Goal: Transaction & Acquisition: Obtain resource

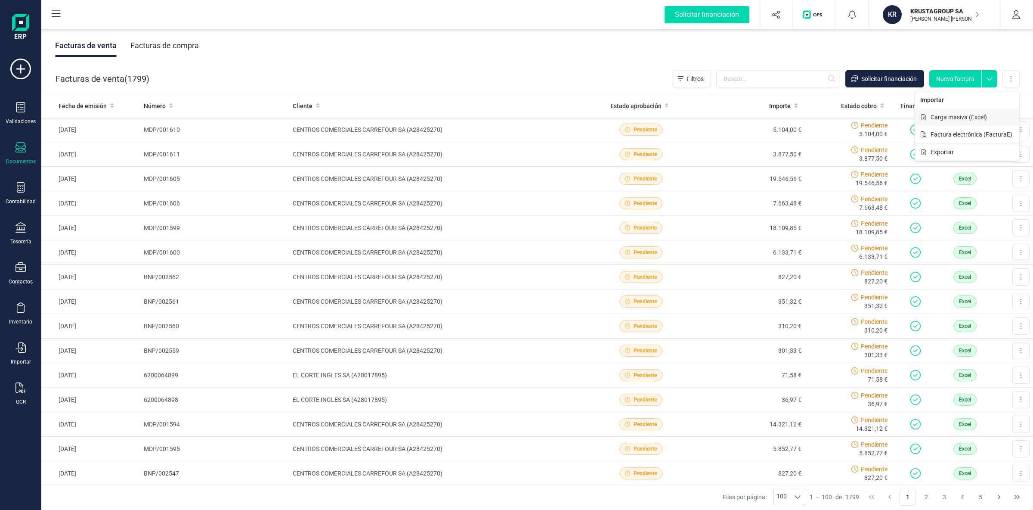
click at [963, 121] on span "Carga masiva (Excel)" at bounding box center [959, 117] width 56 height 9
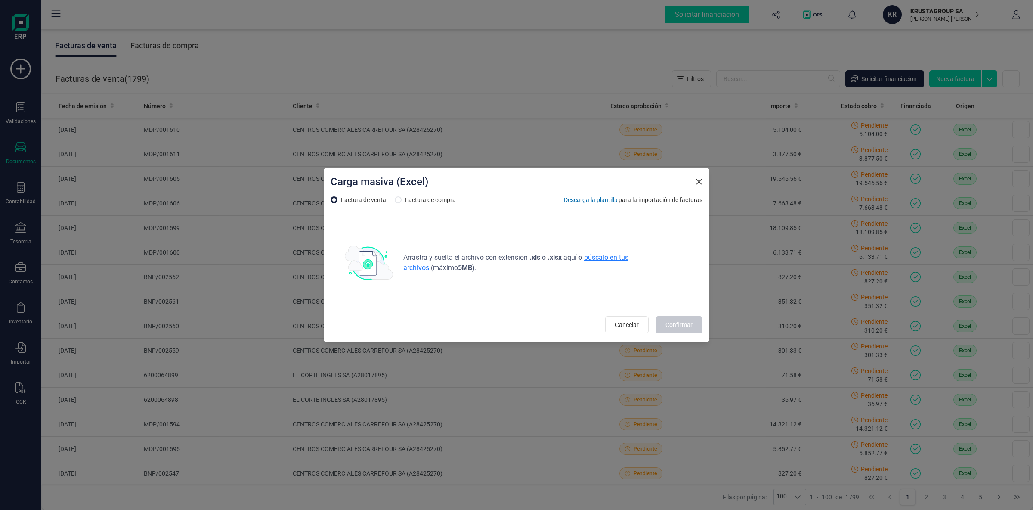
click at [613, 261] on span "búscalo en tus archivos" at bounding box center [515, 262] width 225 height 19
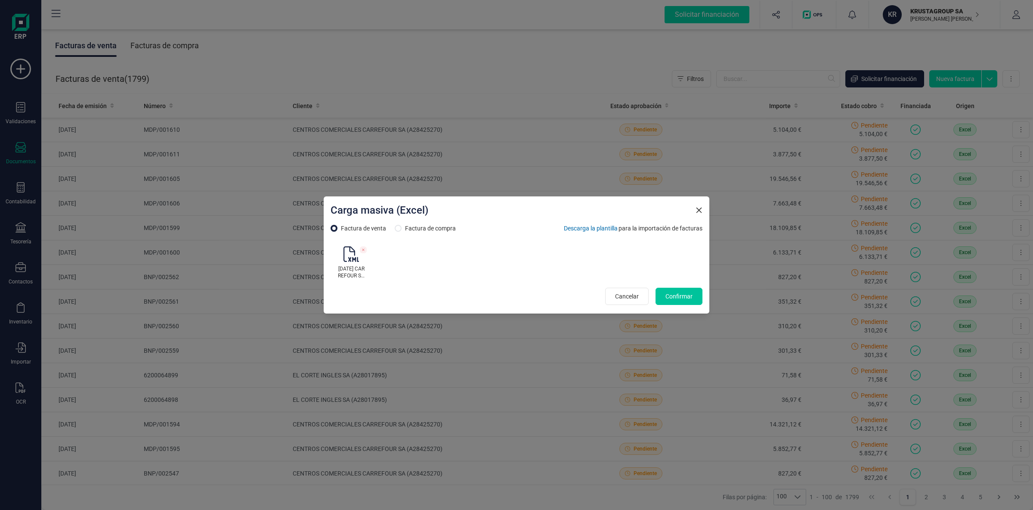
click at [695, 297] on button "Confirmar" at bounding box center [679, 296] width 47 height 17
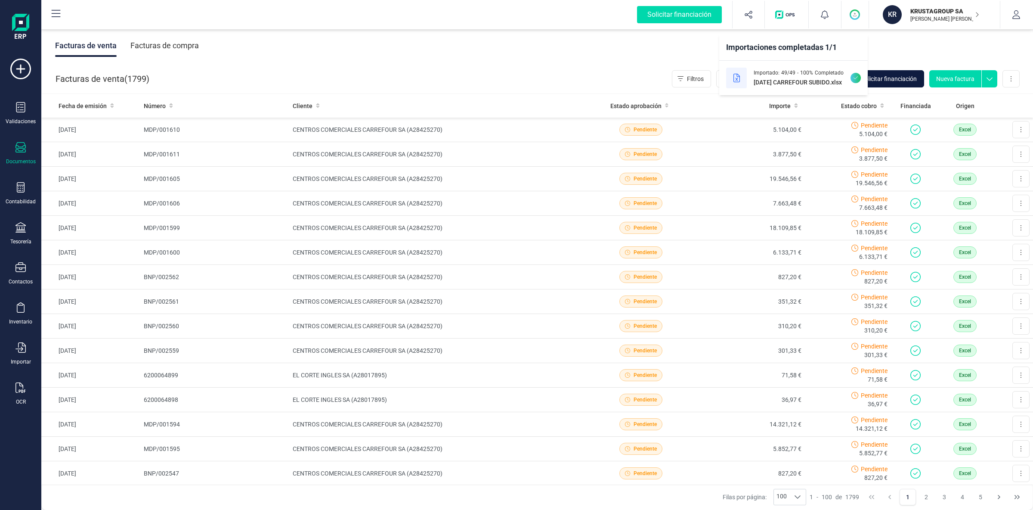
click at [895, 77] on span "Solicitar financiación" at bounding box center [889, 78] width 56 height 9
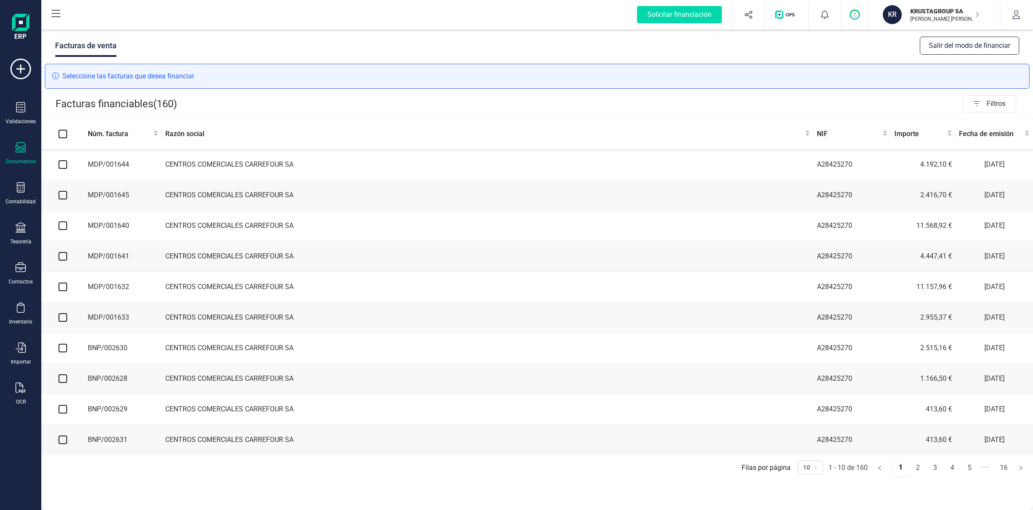
click at [62, 167] on input "checkbox" at bounding box center [63, 164] width 9 height 9
checkbox input "true"
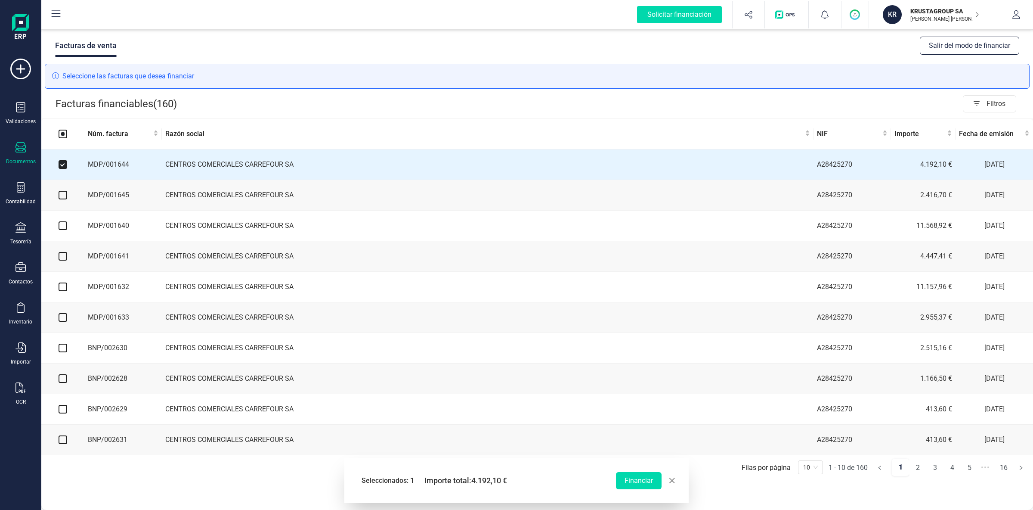
click at [66, 198] on input "checkbox" at bounding box center [63, 195] width 9 height 9
checkbox input "true"
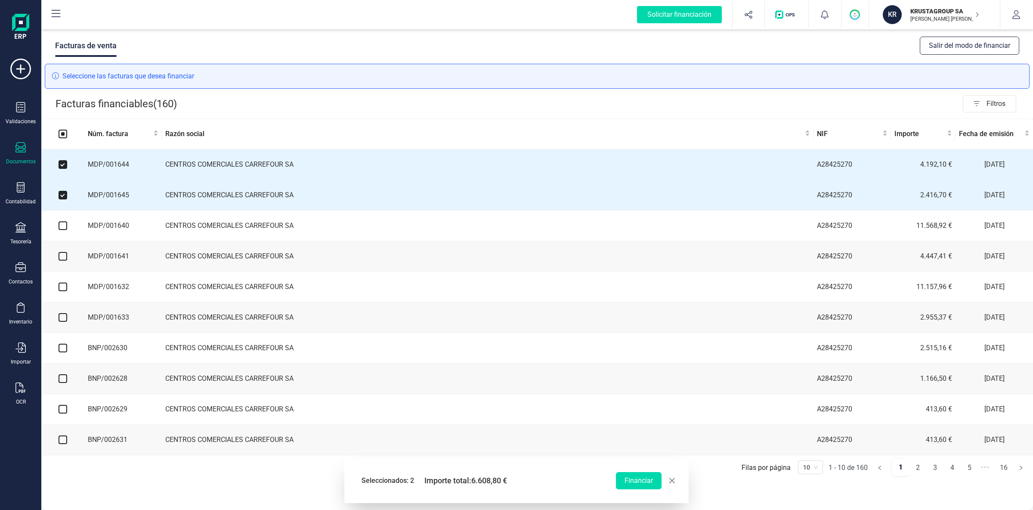
click at [62, 225] on input "checkbox" at bounding box center [63, 225] width 9 height 9
checkbox input "true"
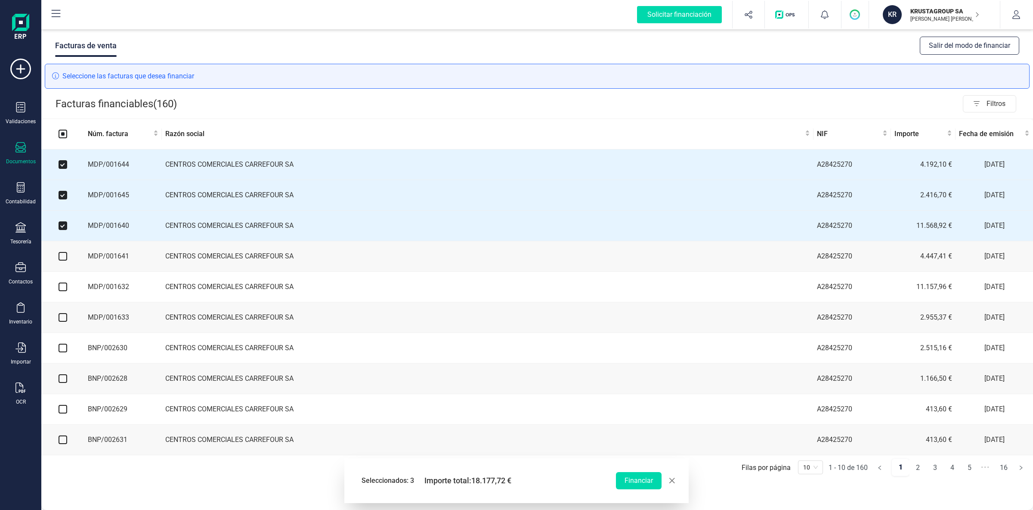
click at [62, 256] on input "checkbox" at bounding box center [63, 256] width 9 height 9
checkbox input "true"
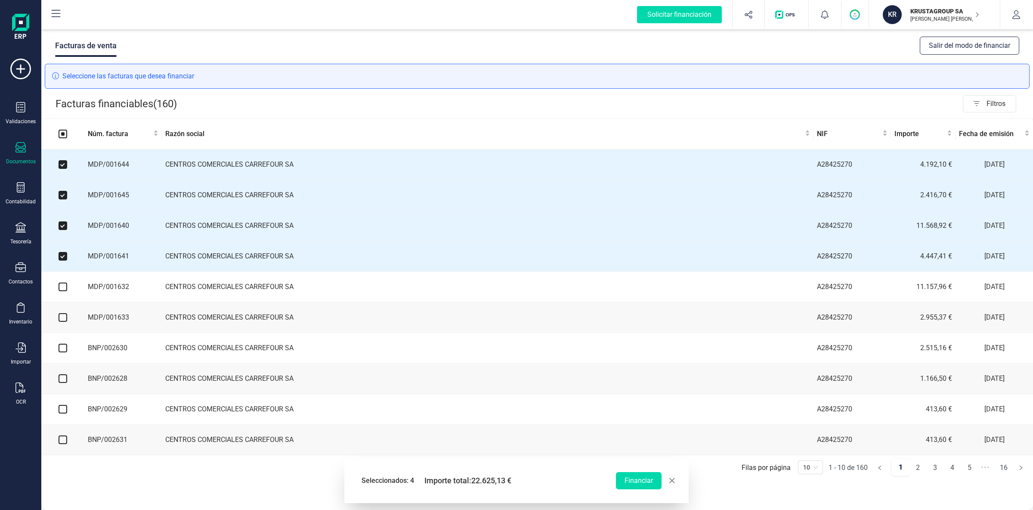
click at [65, 288] on input "checkbox" at bounding box center [63, 286] width 9 height 9
checkbox input "true"
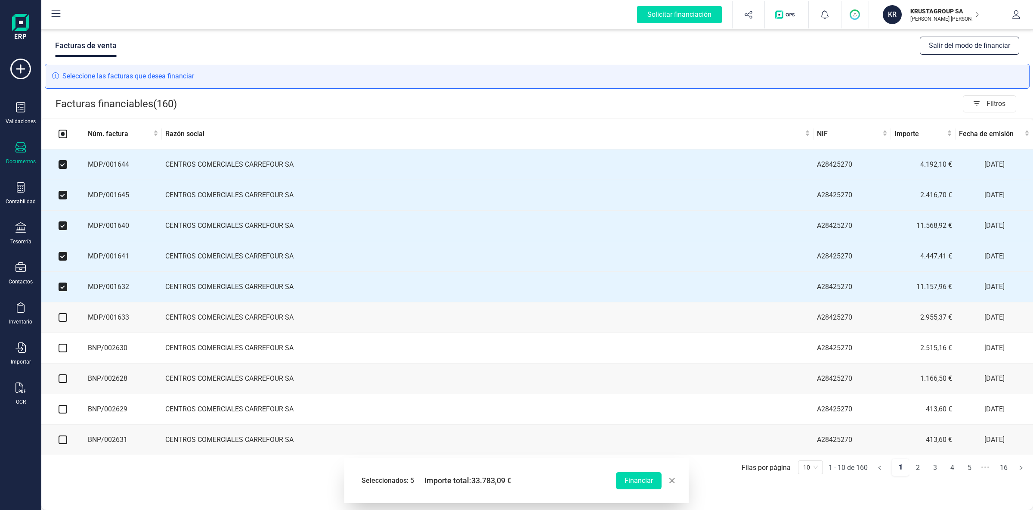
click at [62, 319] on input "checkbox" at bounding box center [63, 317] width 9 height 9
checkbox input "true"
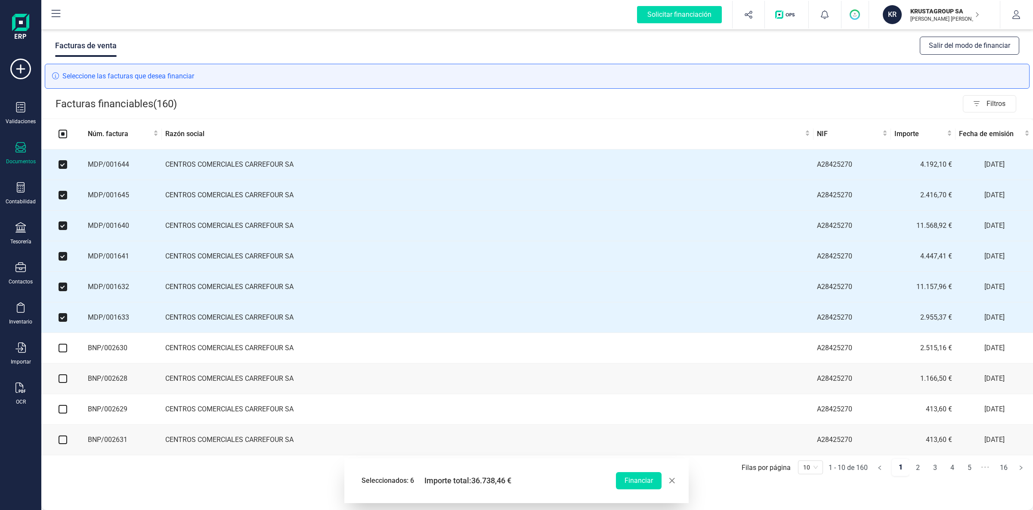
drag, startPoint x: 64, startPoint y: 351, endPoint x: 64, endPoint y: 360, distance: 9.0
click at [64, 351] on input "checkbox" at bounding box center [63, 348] width 9 height 9
checkbox input "true"
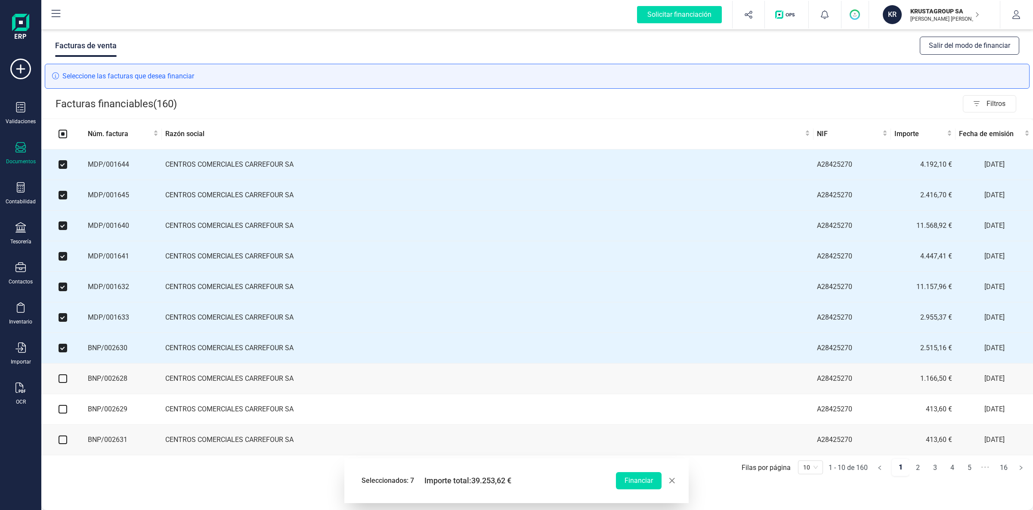
click at [65, 382] on input "checkbox" at bounding box center [63, 378] width 9 height 9
checkbox input "true"
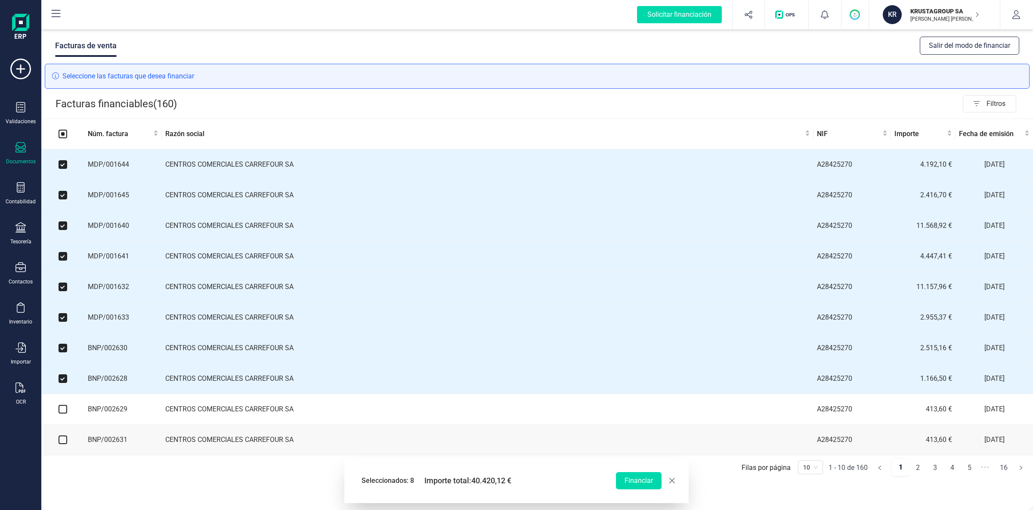
click at [65, 411] on input "checkbox" at bounding box center [63, 409] width 9 height 9
checkbox input "true"
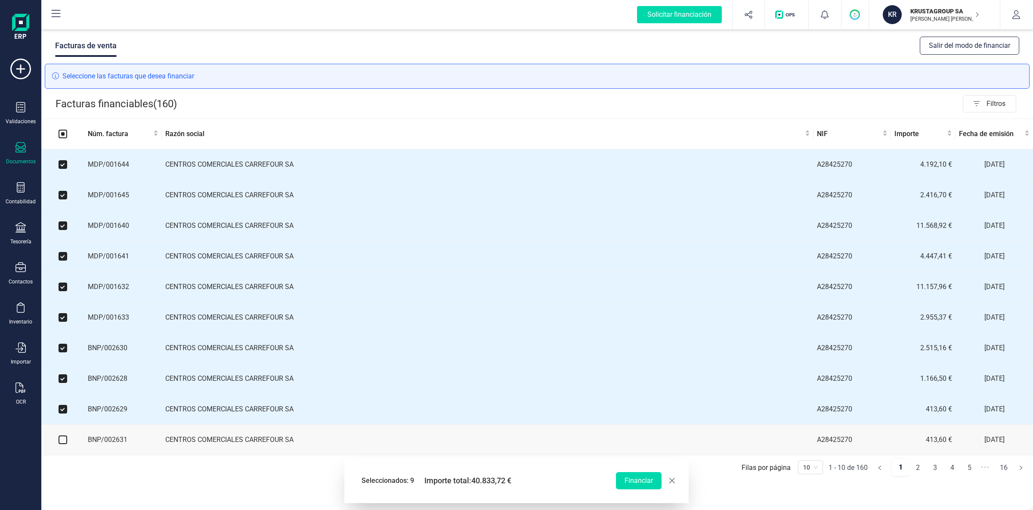
click at [62, 444] on input "checkbox" at bounding box center [63, 439] width 9 height 9
checkbox input "true"
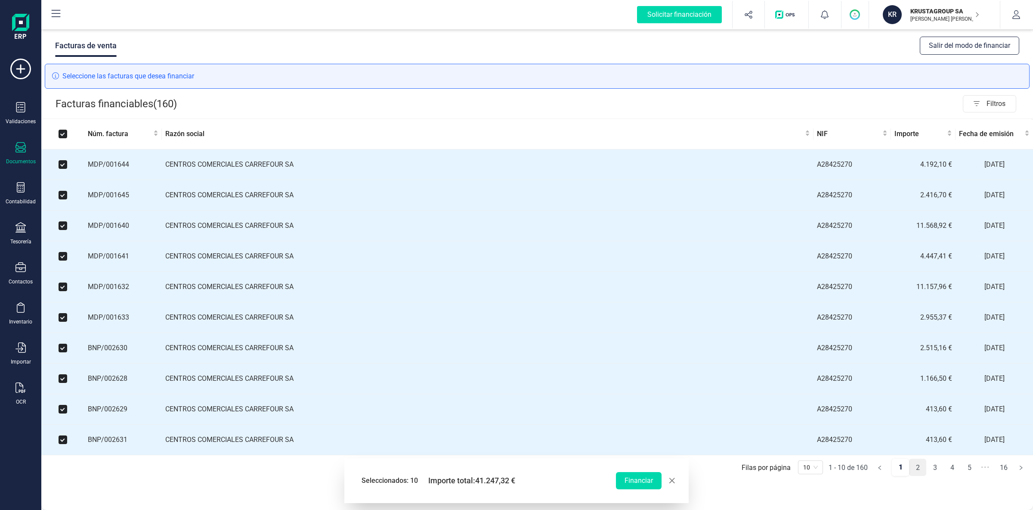
click at [920, 474] on link "2" at bounding box center [918, 467] width 16 height 17
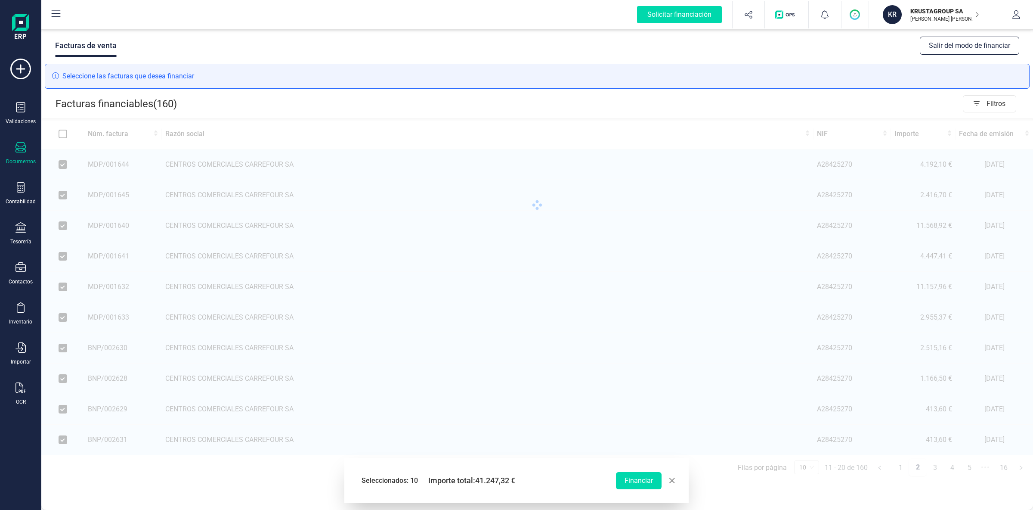
checkbox input "false"
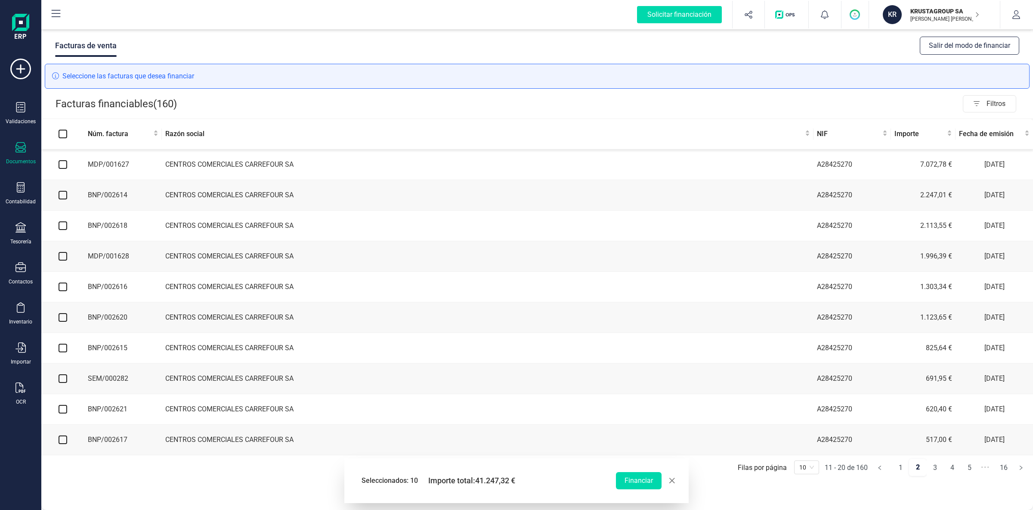
click at [65, 166] on input "checkbox" at bounding box center [63, 164] width 9 height 9
checkbox input "true"
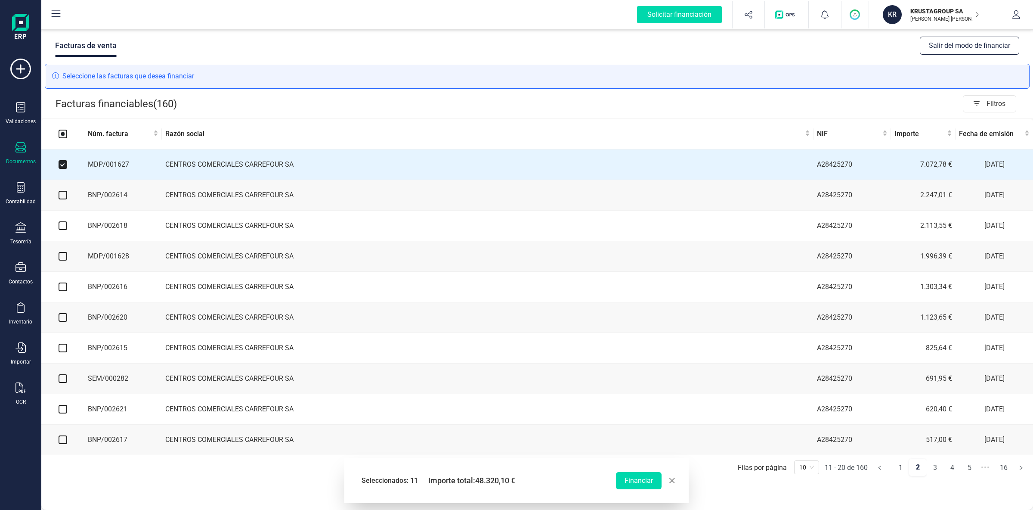
click at [65, 196] on input "checkbox" at bounding box center [63, 195] width 9 height 9
checkbox input "true"
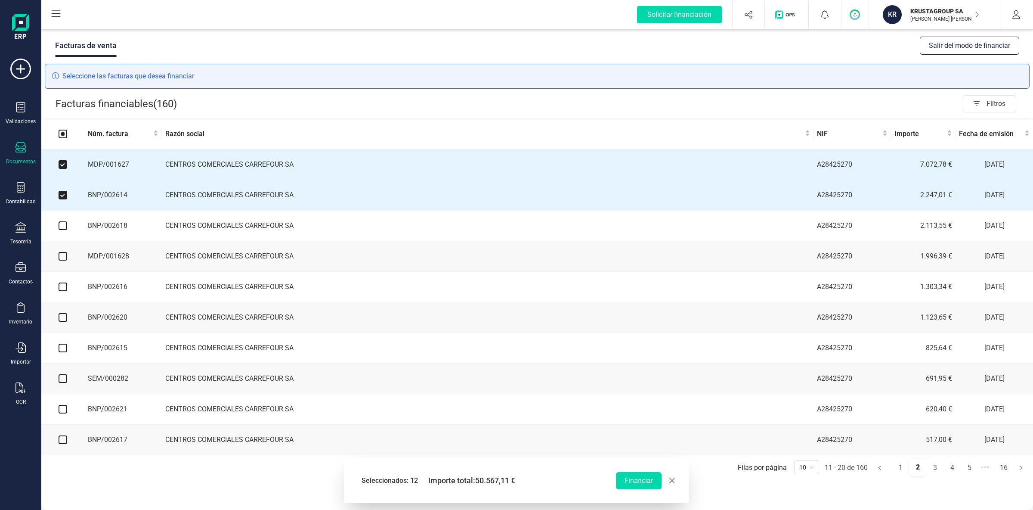
click at [64, 226] on input "checkbox" at bounding box center [63, 225] width 9 height 9
checkbox input "true"
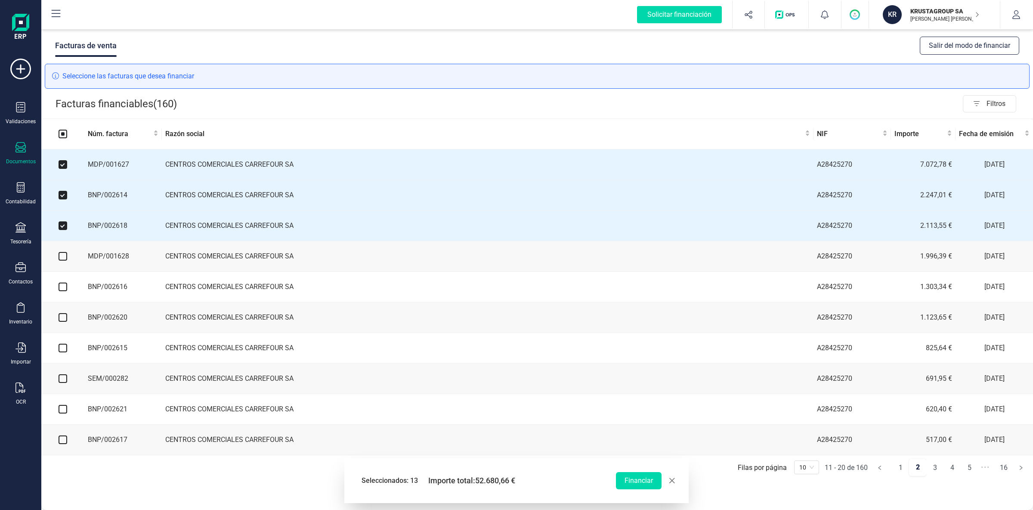
click at [63, 260] on input "checkbox" at bounding box center [63, 256] width 9 height 9
checkbox input "true"
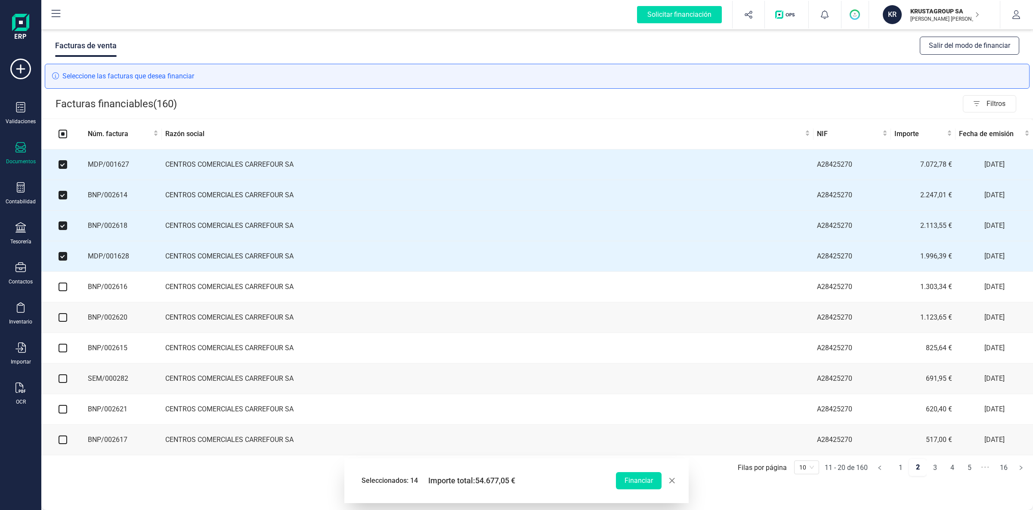
click at [59, 288] on input "checkbox" at bounding box center [63, 286] width 9 height 9
checkbox input "true"
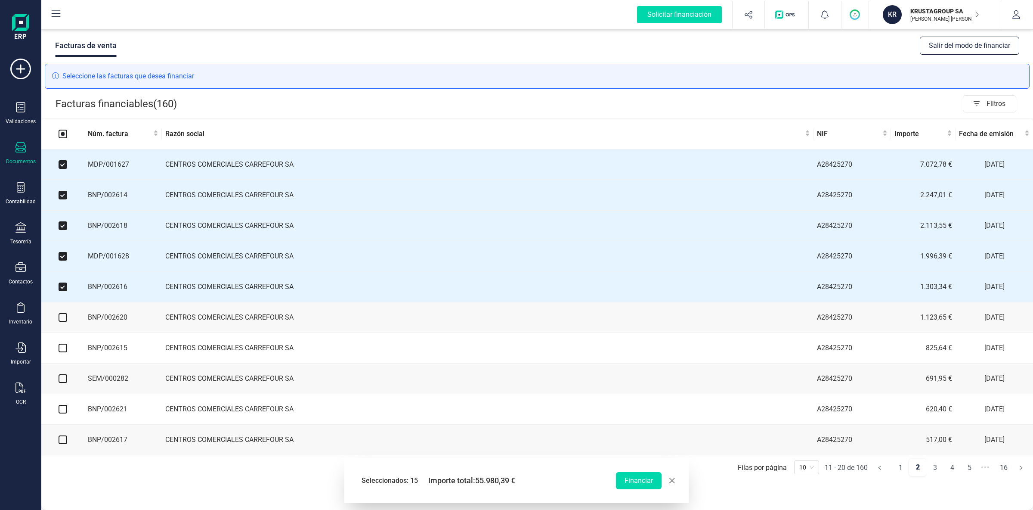
click at [64, 319] on input "checkbox" at bounding box center [63, 317] width 9 height 9
checkbox input "true"
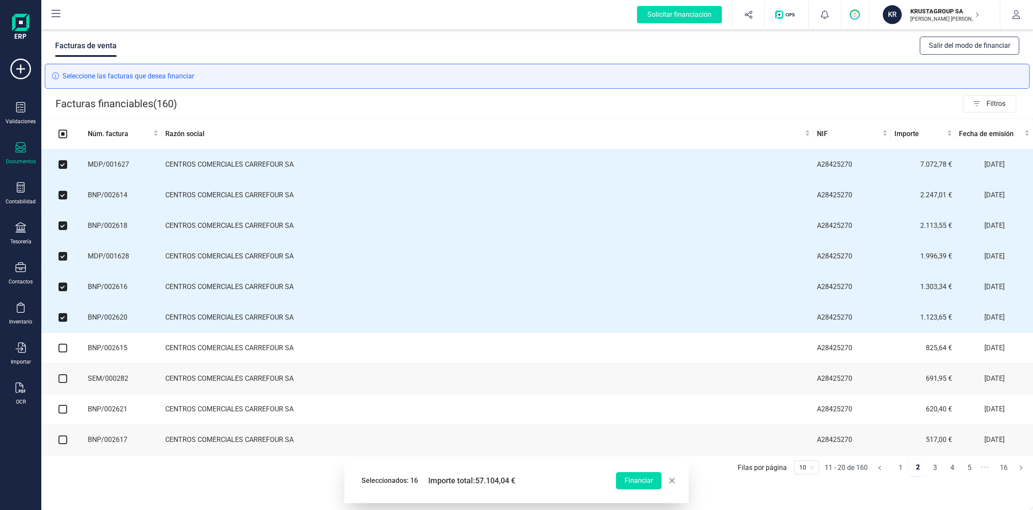
click at [64, 351] on input "checkbox" at bounding box center [63, 348] width 9 height 9
checkbox input "true"
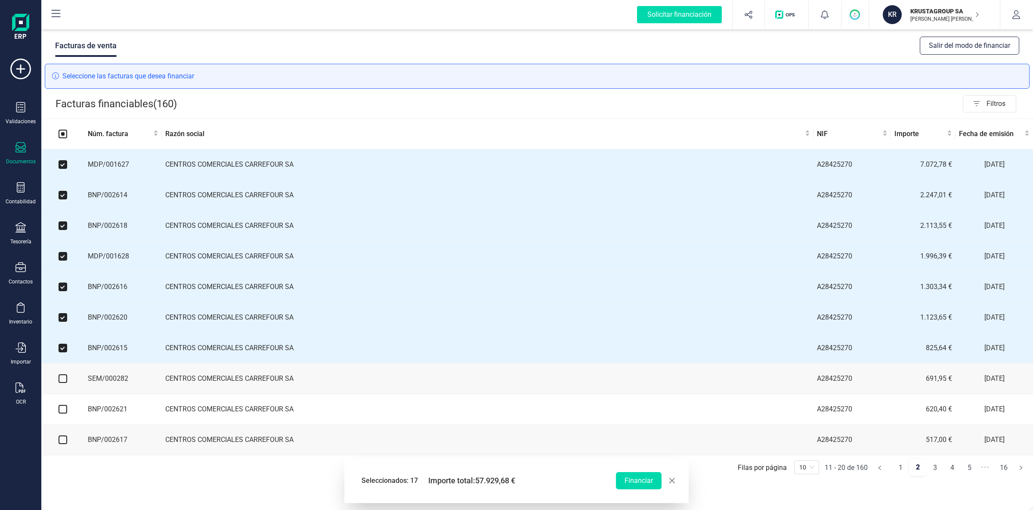
click at [63, 379] on input "checkbox" at bounding box center [63, 378] width 9 height 9
checkbox input "true"
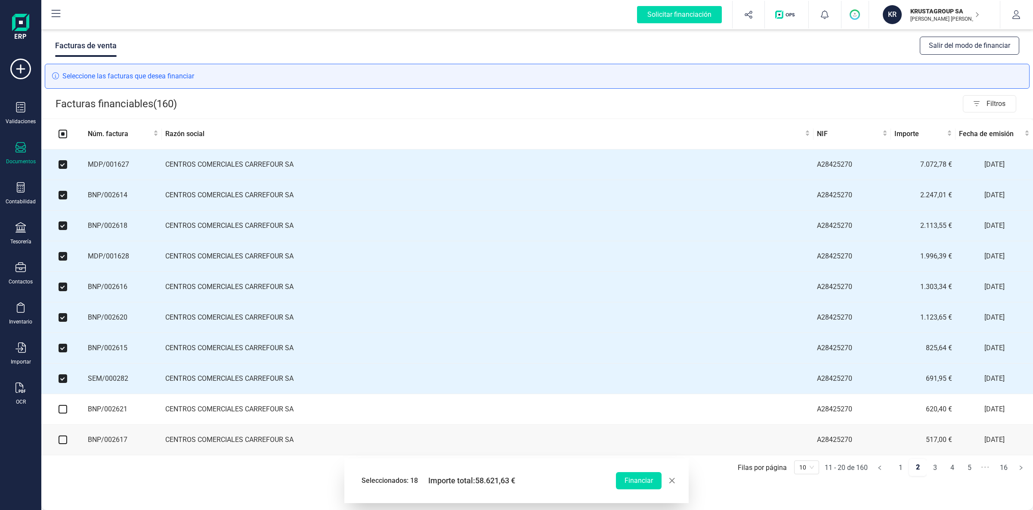
click at [65, 412] on input "checkbox" at bounding box center [63, 409] width 9 height 9
checkbox input "true"
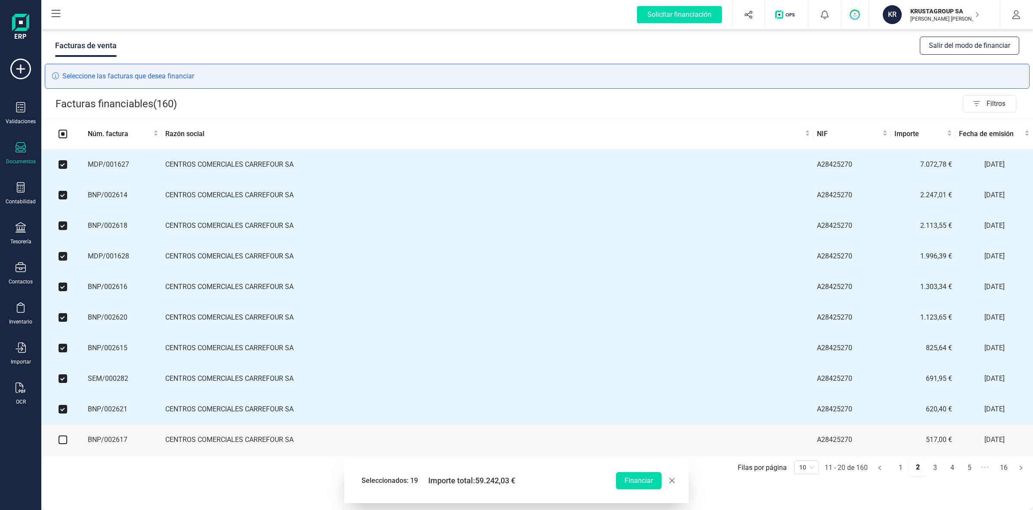
drag, startPoint x: 65, startPoint y: 443, endPoint x: 217, endPoint y: 441, distance: 152.4
click at [66, 443] on input "checkbox" at bounding box center [63, 439] width 9 height 9
checkbox input "true"
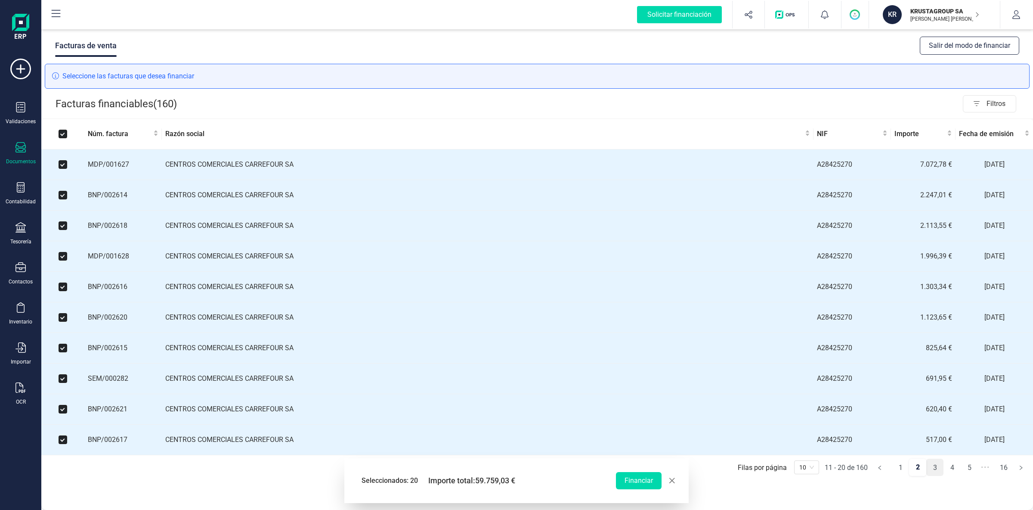
click at [932, 474] on link "3" at bounding box center [935, 467] width 16 height 17
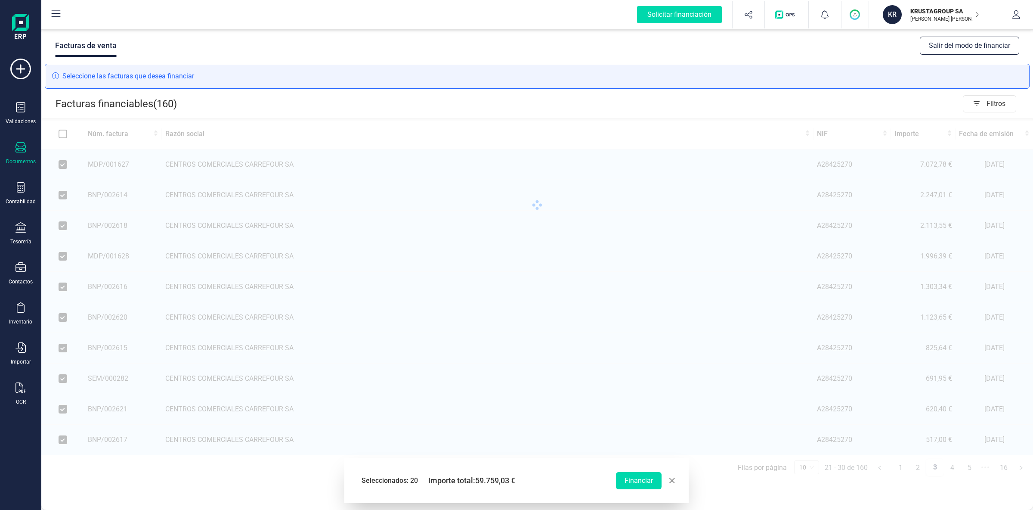
checkbox input "false"
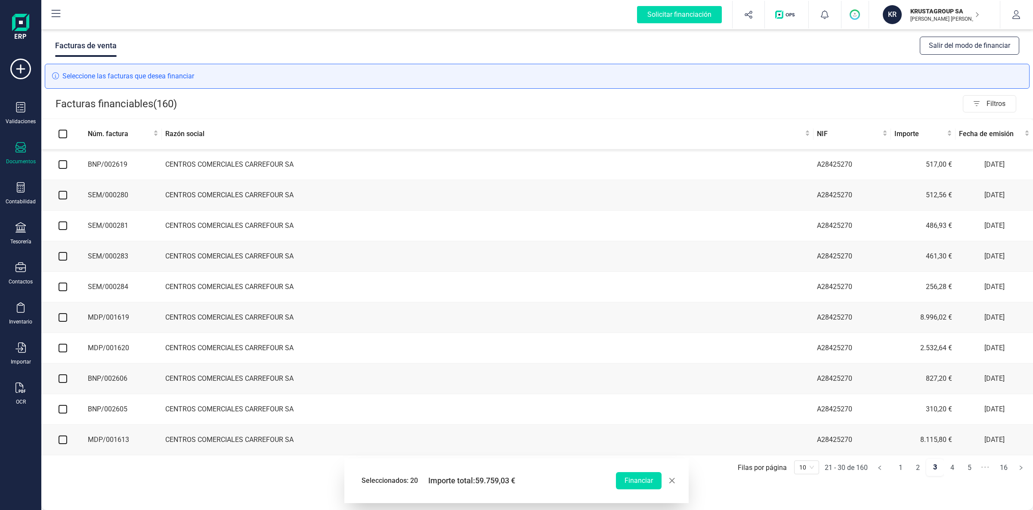
click at [62, 166] on input "checkbox" at bounding box center [63, 164] width 9 height 9
checkbox input "true"
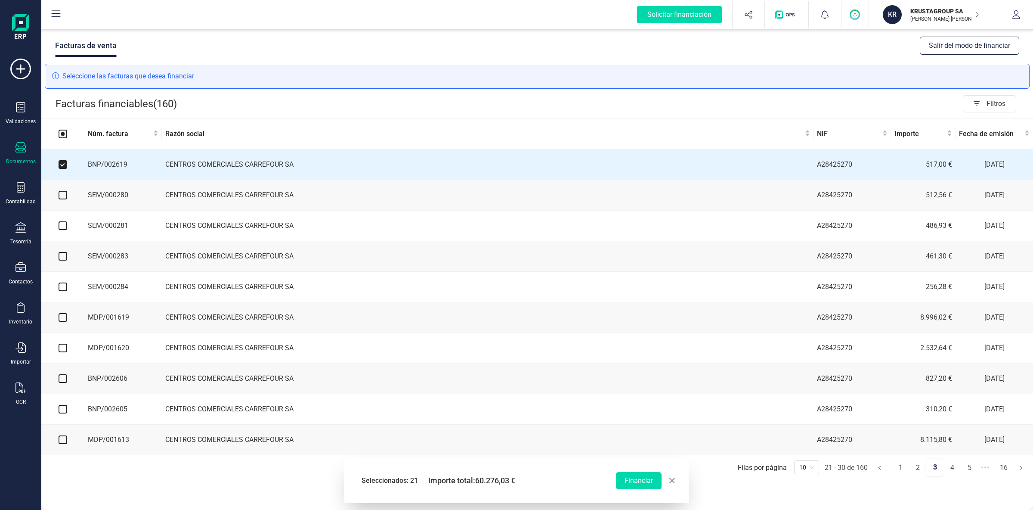
click at [62, 195] on input "checkbox" at bounding box center [63, 195] width 9 height 9
checkbox input "true"
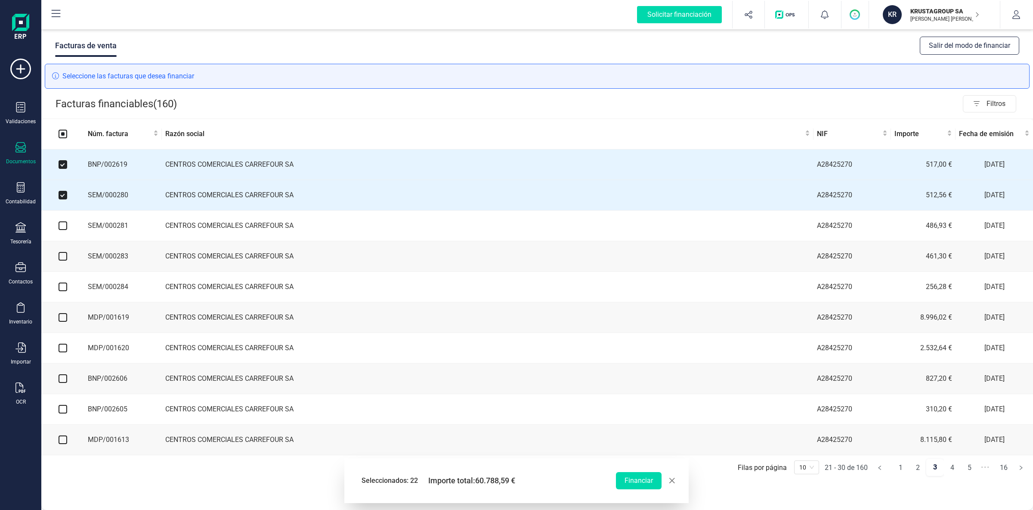
click at [62, 228] on input "checkbox" at bounding box center [63, 225] width 9 height 9
checkbox input "true"
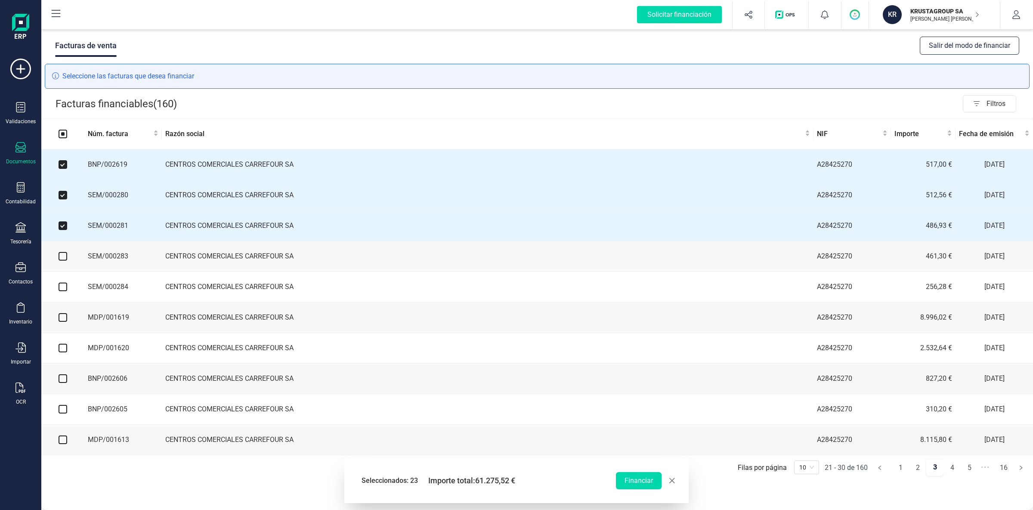
click at [64, 257] on input "checkbox" at bounding box center [63, 256] width 9 height 9
checkbox input "true"
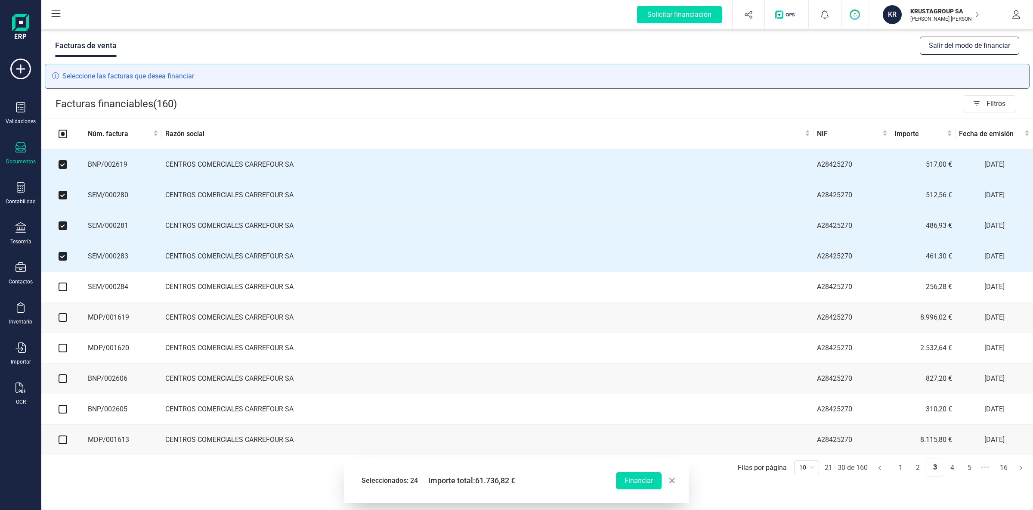
click at [65, 288] on input "checkbox" at bounding box center [63, 286] width 9 height 9
checkbox input "true"
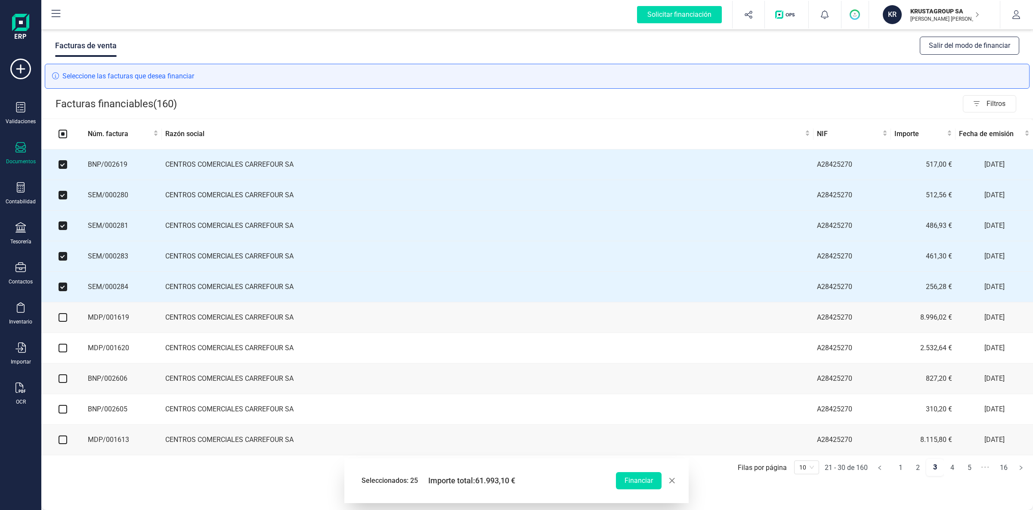
click at [62, 320] on input "checkbox" at bounding box center [63, 317] width 9 height 9
checkbox input "true"
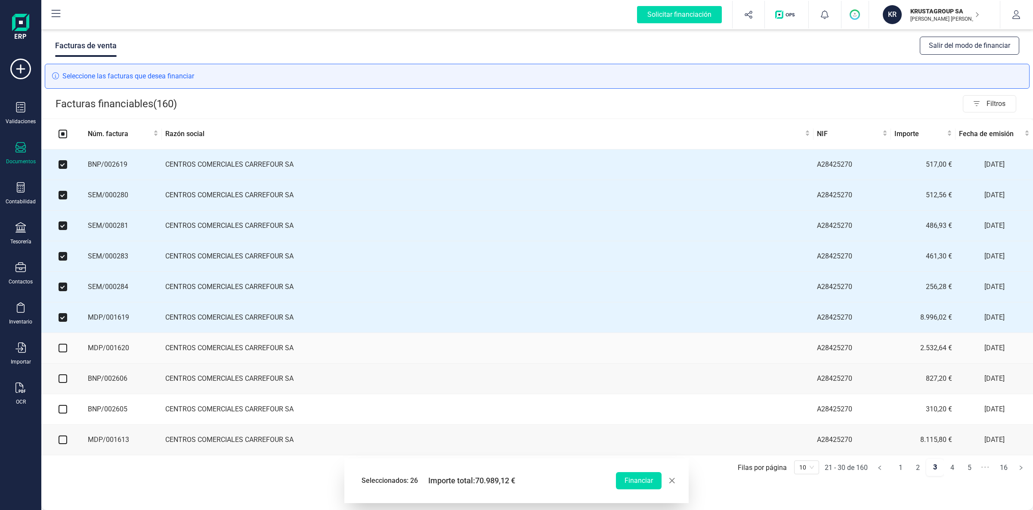
drag, startPoint x: 65, startPoint y: 350, endPoint x: 71, endPoint y: 387, distance: 37.2
click at [65, 351] on input "checkbox" at bounding box center [63, 348] width 9 height 9
checkbox input "true"
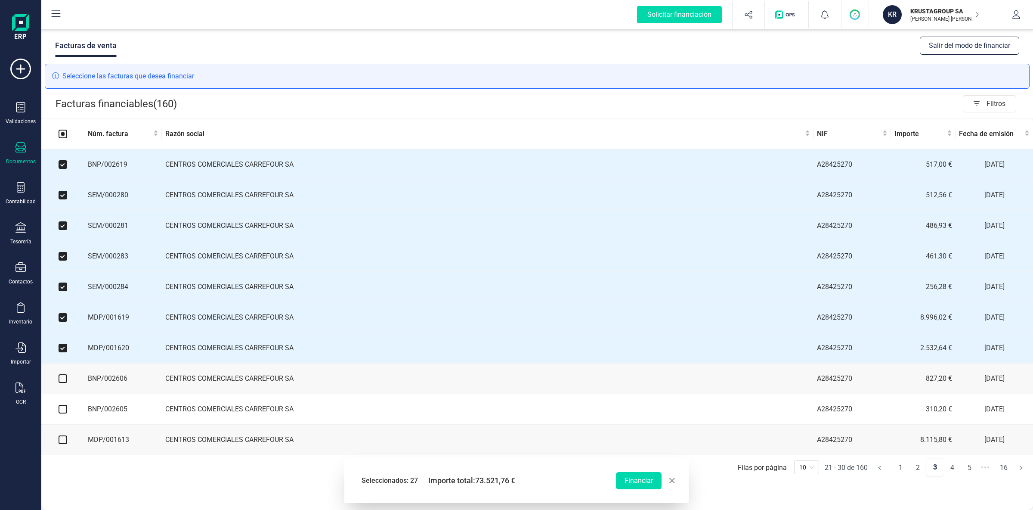
click at [66, 383] on input "checkbox" at bounding box center [63, 378] width 9 height 9
checkbox input "true"
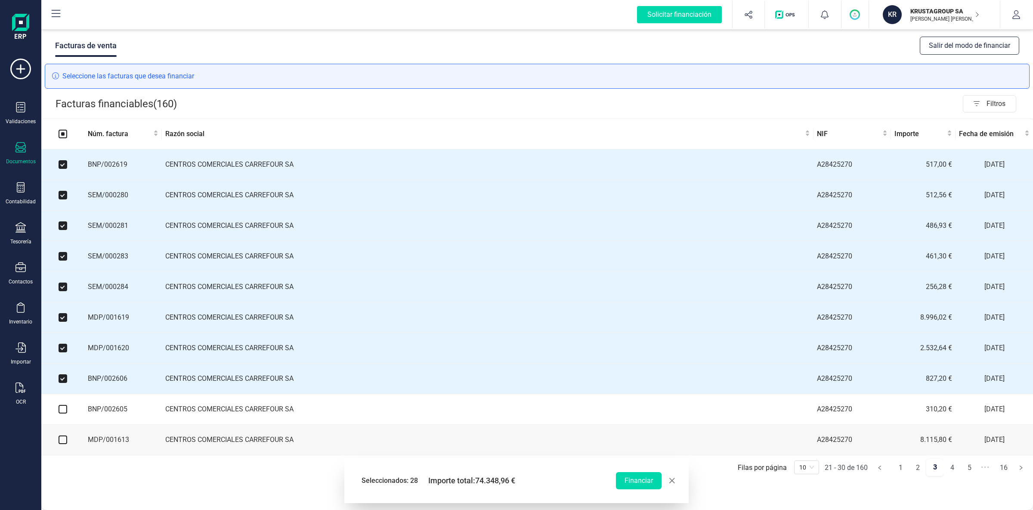
click at [66, 413] on input "checkbox" at bounding box center [63, 409] width 9 height 9
checkbox input "true"
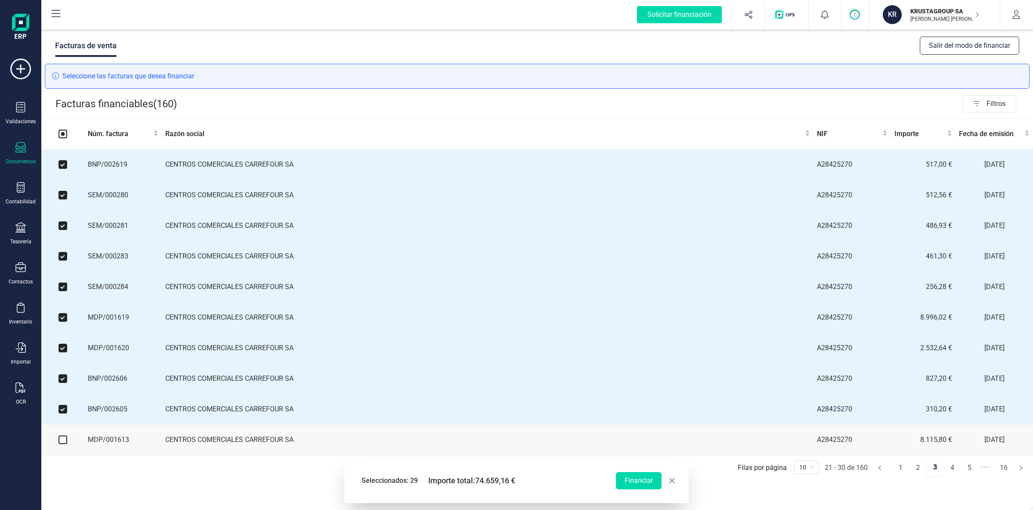
click at [64, 444] on input "checkbox" at bounding box center [63, 439] width 9 height 9
checkbox input "true"
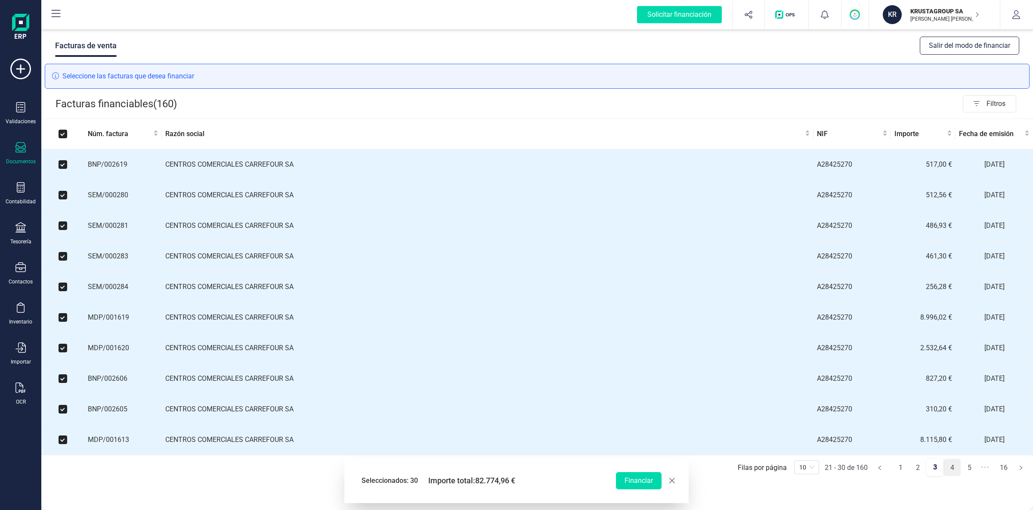
click at [956, 475] on link "4" at bounding box center [952, 467] width 16 height 17
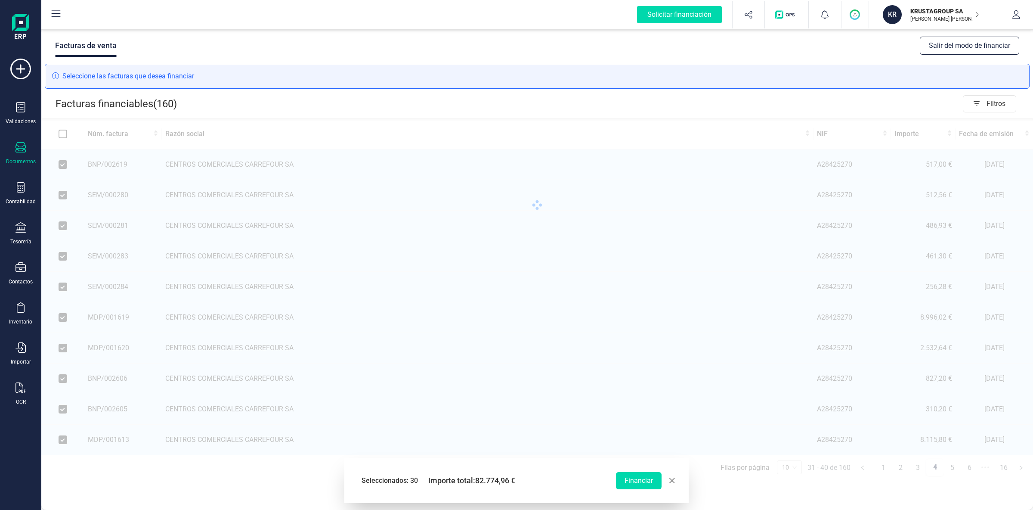
checkbox input "false"
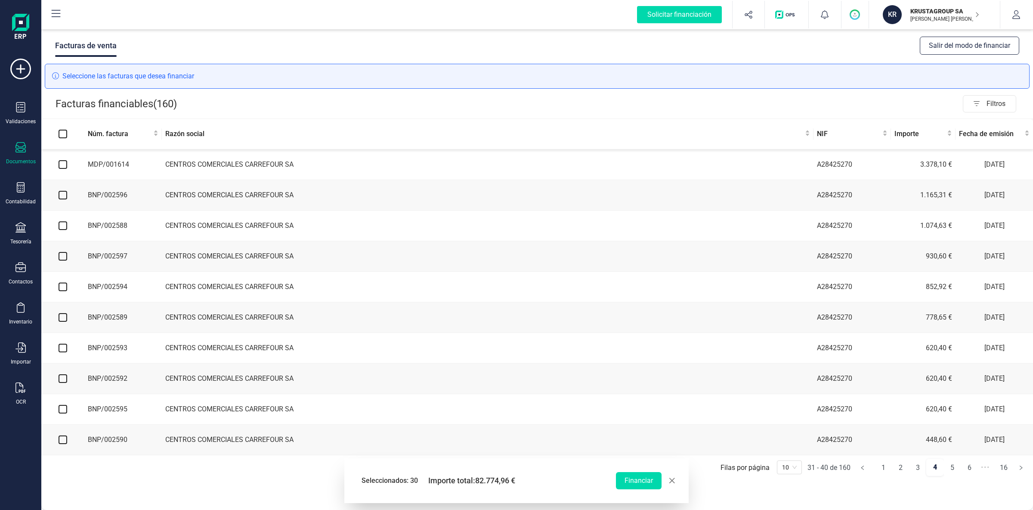
click at [65, 166] on input "checkbox" at bounding box center [63, 164] width 9 height 9
checkbox input "true"
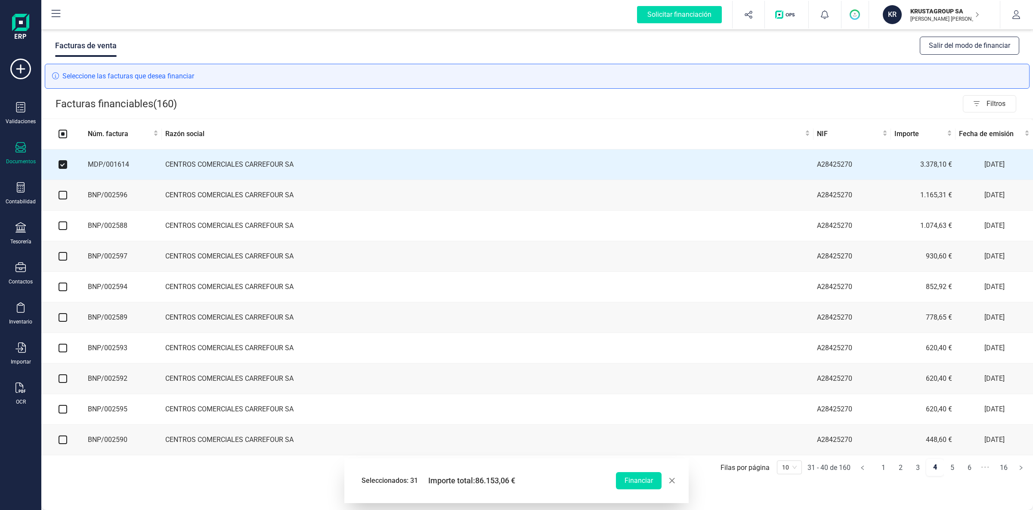
click at [64, 193] on input "checkbox" at bounding box center [63, 195] width 9 height 9
checkbox input "true"
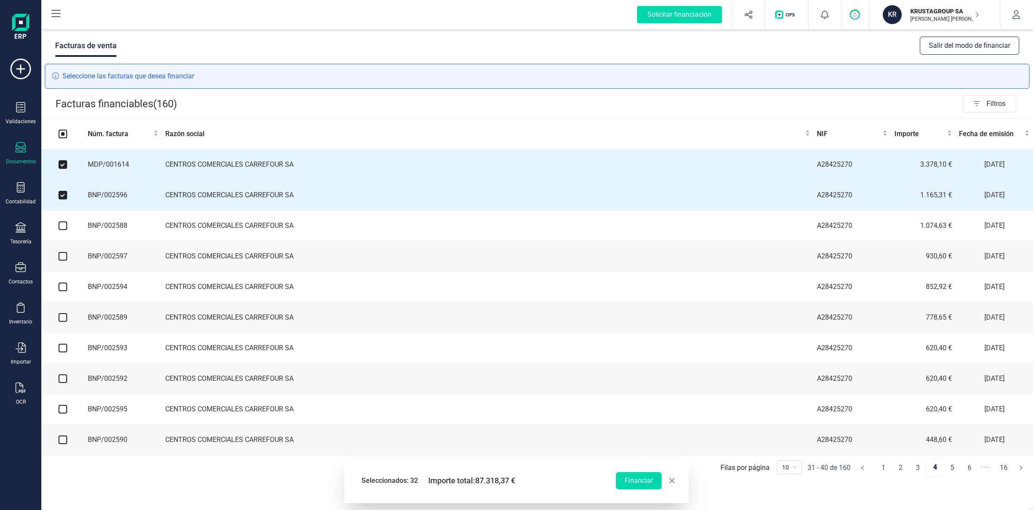
click at [63, 230] on input "checkbox" at bounding box center [63, 225] width 9 height 9
checkbox input "true"
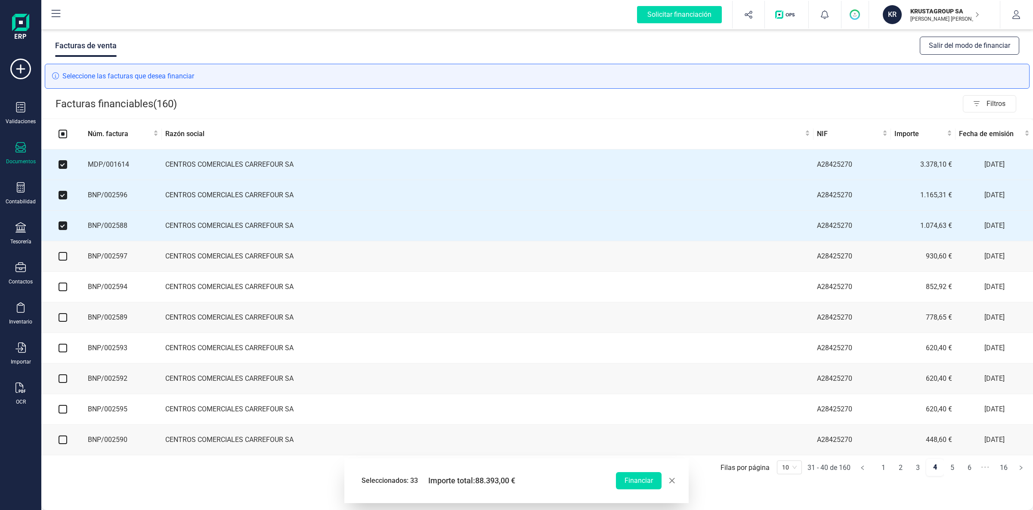
click at [64, 255] on input "checkbox" at bounding box center [63, 256] width 9 height 9
checkbox input "true"
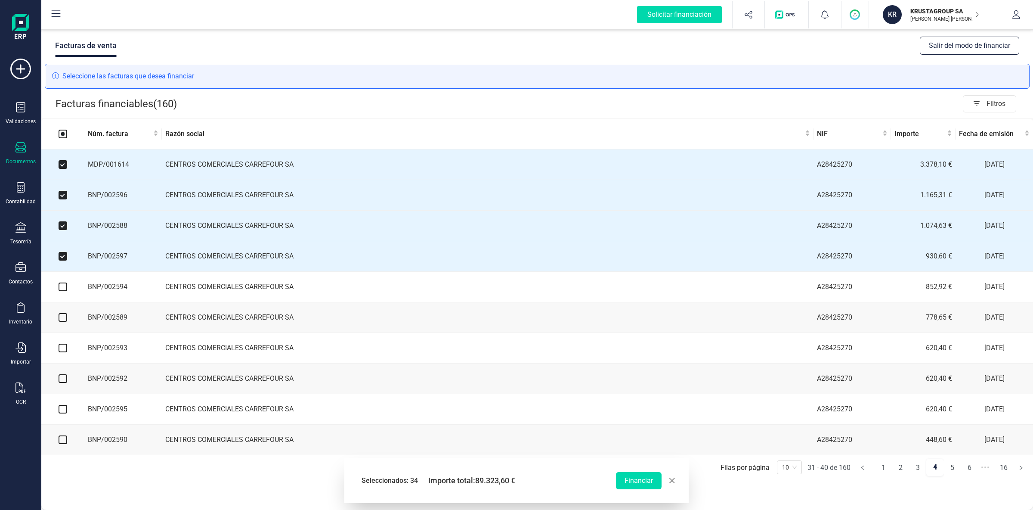
click at [62, 288] on input "checkbox" at bounding box center [63, 286] width 9 height 9
checkbox input "true"
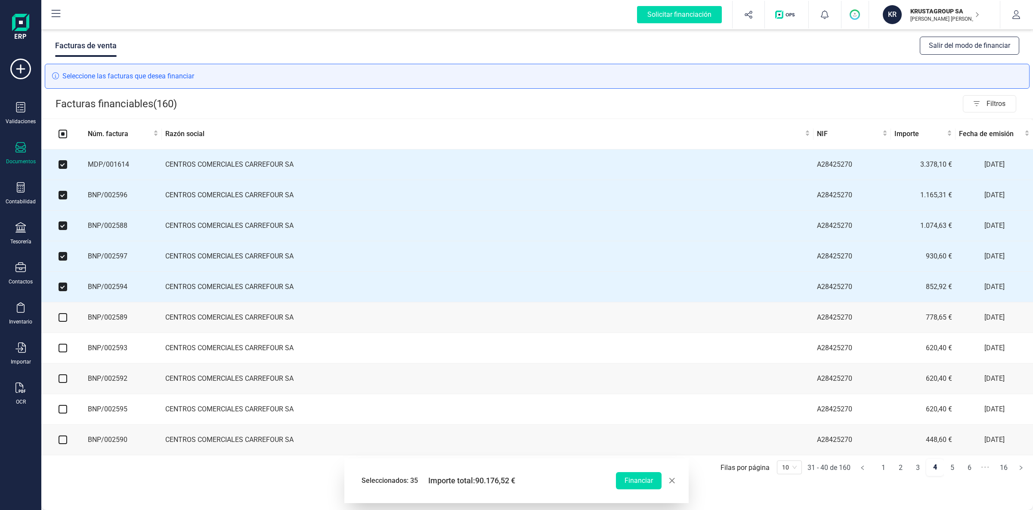
click at [64, 319] on input "checkbox" at bounding box center [63, 317] width 9 height 9
checkbox input "true"
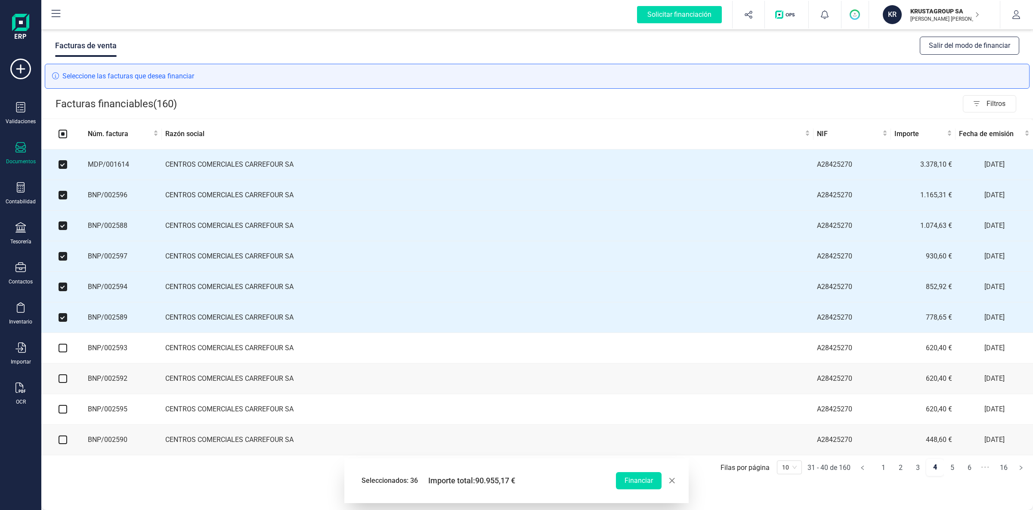
click at [65, 352] on input "checkbox" at bounding box center [63, 348] width 9 height 9
checkbox input "true"
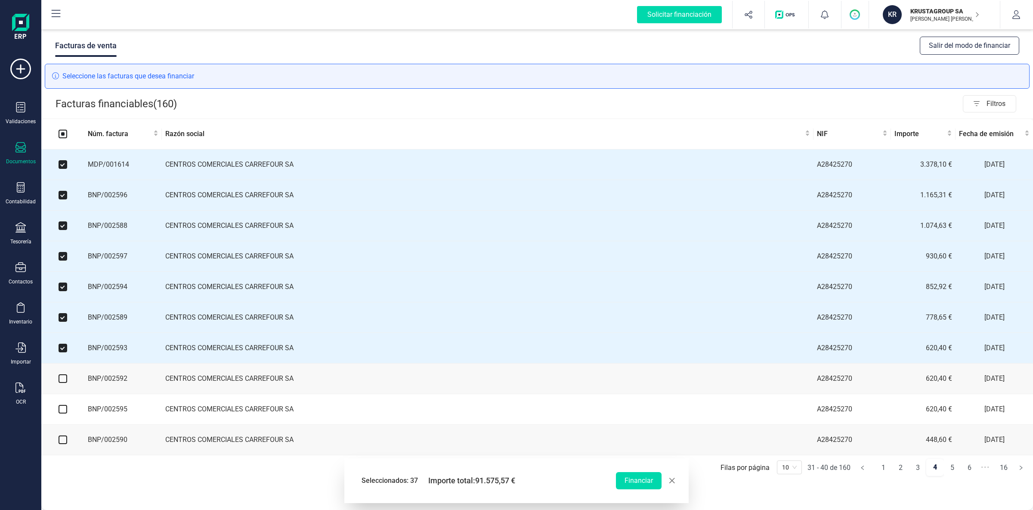
click at [64, 383] on input "checkbox" at bounding box center [63, 378] width 9 height 9
checkbox input "true"
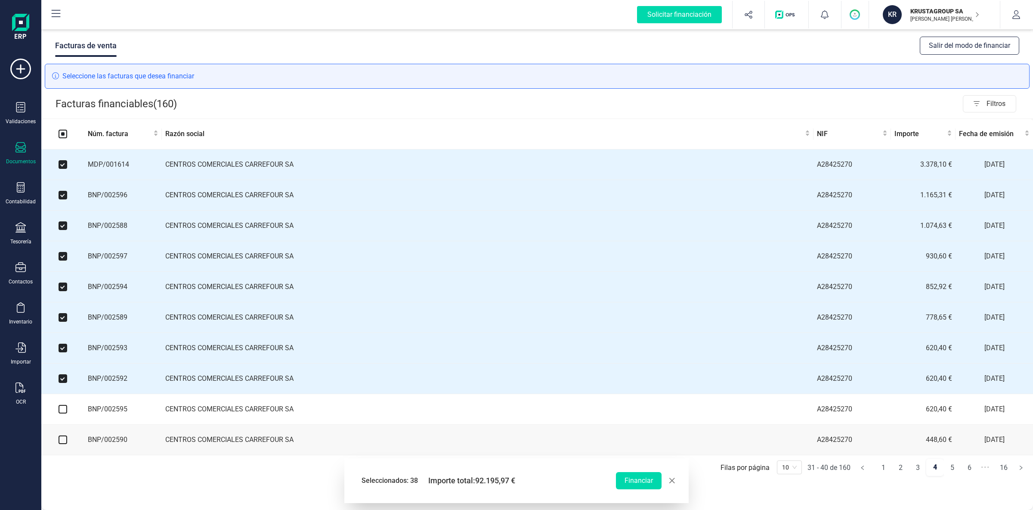
click at [63, 411] on input "checkbox" at bounding box center [63, 409] width 9 height 9
checkbox input "true"
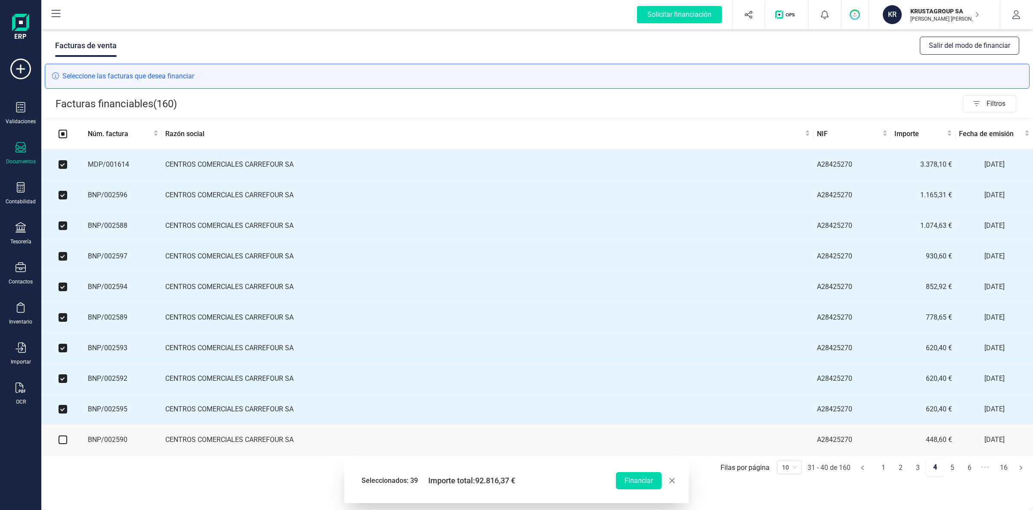
drag, startPoint x: 67, startPoint y: 442, endPoint x: 77, endPoint y: 443, distance: 10.9
click at [68, 443] on td at bounding box center [62, 439] width 43 height 31
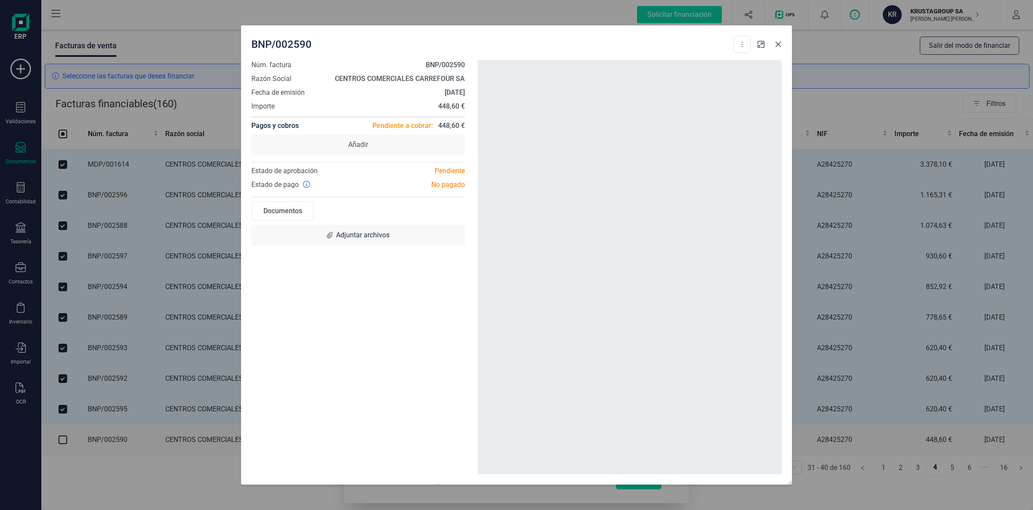
click at [781, 49] on button "Close" at bounding box center [778, 44] width 14 height 14
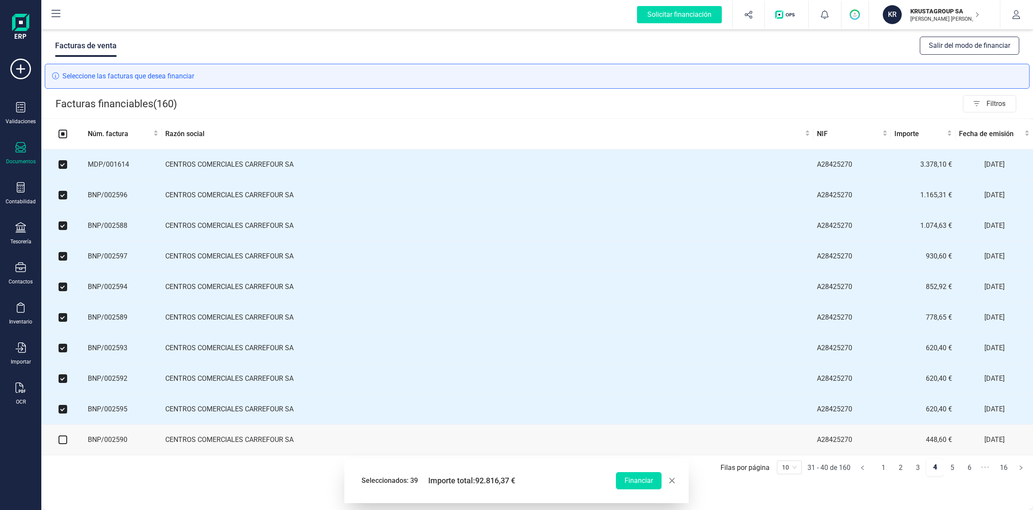
click at [62, 444] on input "checkbox" at bounding box center [63, 439] width 9 height 9
checkbox input "true"
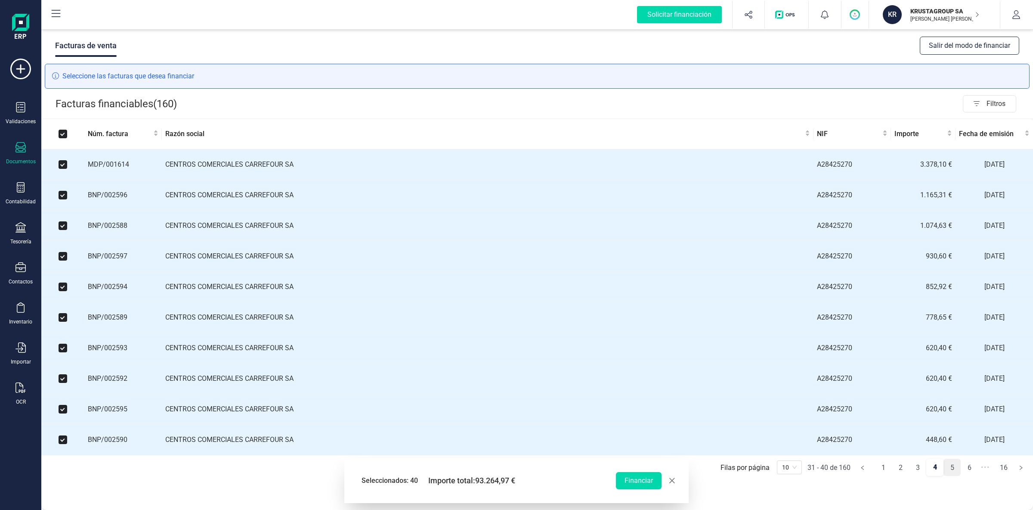
click at [952, 473] on link "5" at bounding box center [952, 467] width 16 height 17
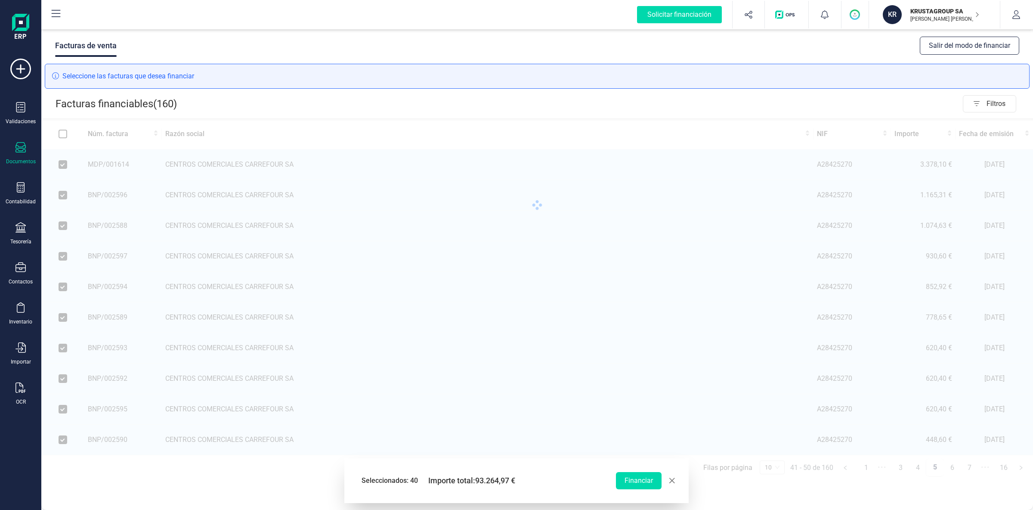
checkbox input "false"
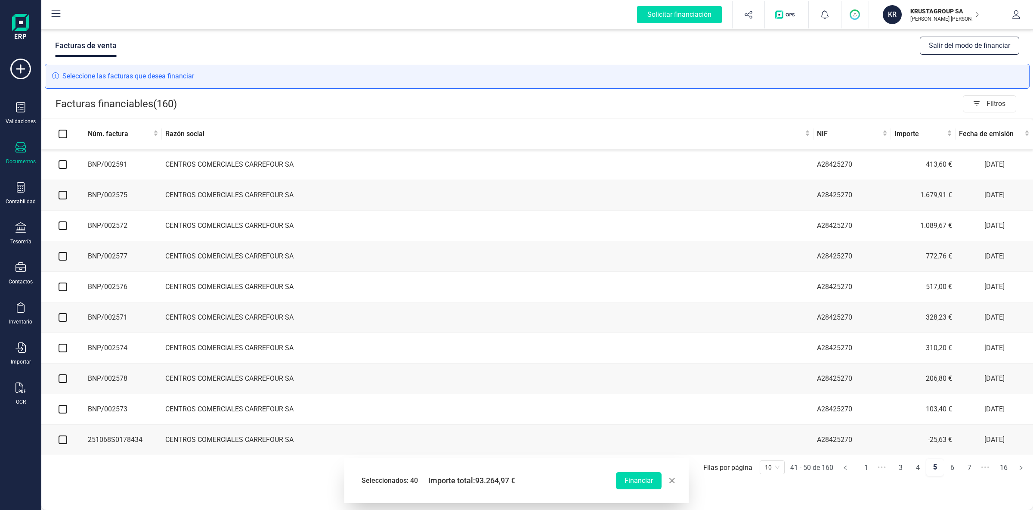
click at [64, 166] on input "checkbox" at bounding box center [63, 164] width 9 height 9
checkbox input "true"
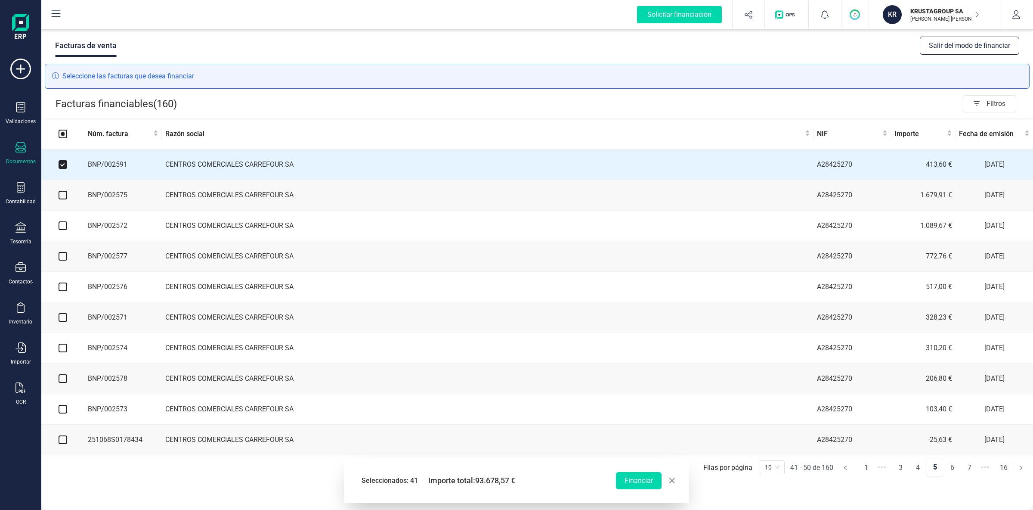
click at [64, 196] on input "checkbox" at bounding box center [63, 195] width 9 height 9
checkbox input "true"
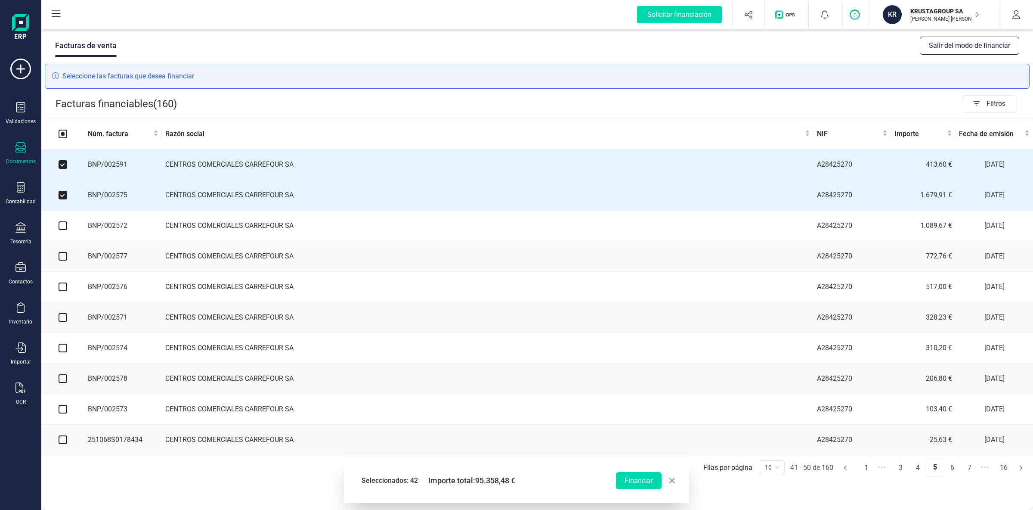
click at [64, 229] on input "checkbox" at bounding box center [63, 225] width 9 height 9
checkbox input "true"
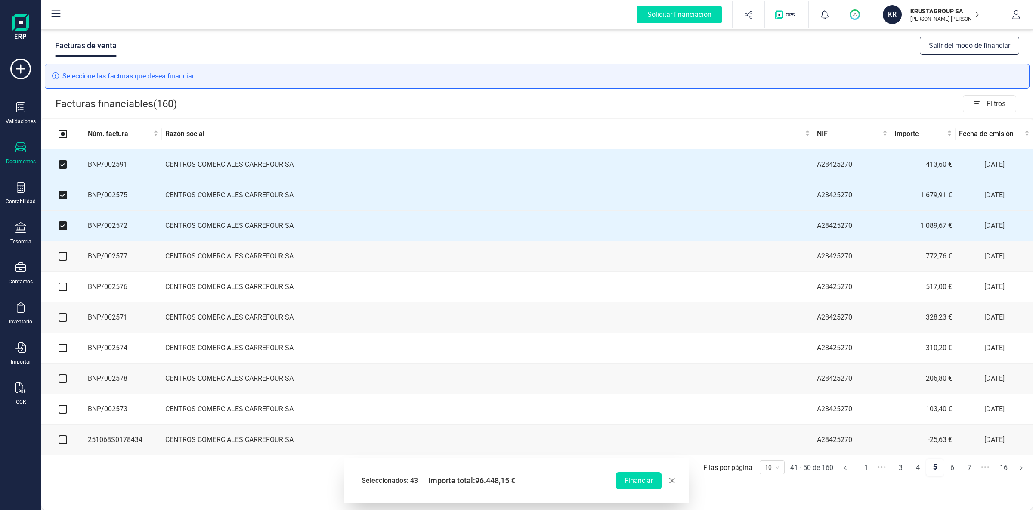
click at [65, 258] on input "checkbox" at bounding box center [63, 256] width 9 height 9
checkbox input "true"
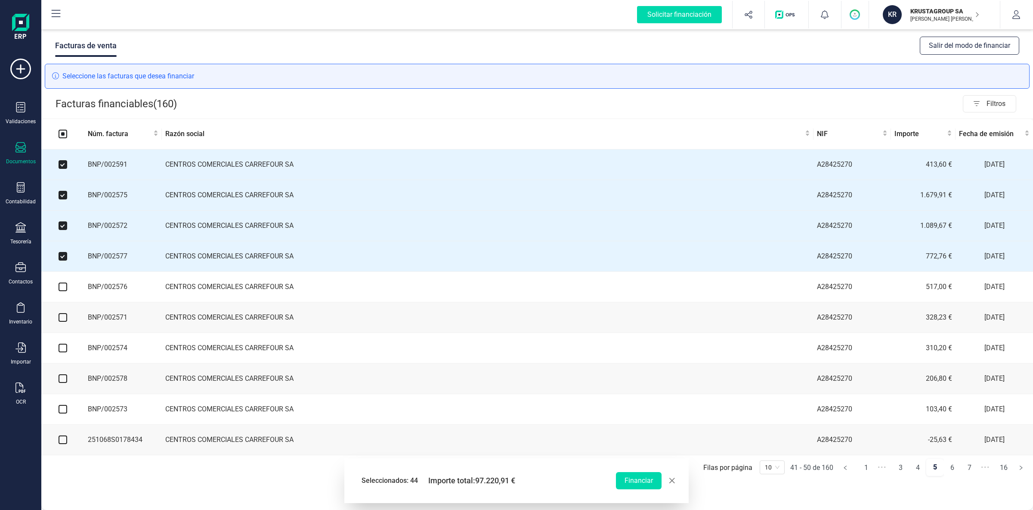
click at [65, 288] on input "checkbox" at bounding box center [63, 286] width 9 height 9
checkbox input "true"
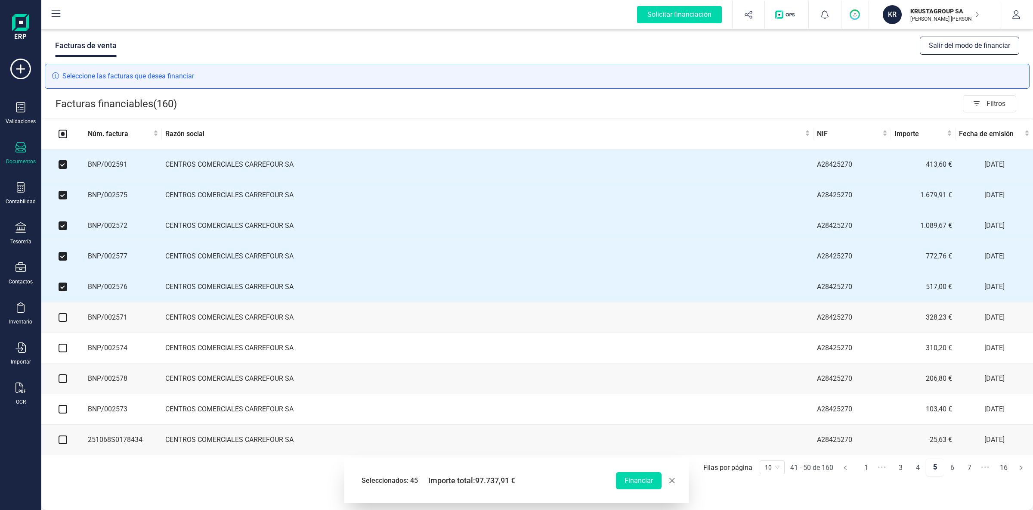
click at [64, 318] on input "checkbox" at bounding box center [63, 317] width 9 height 9
checkbox input "true"
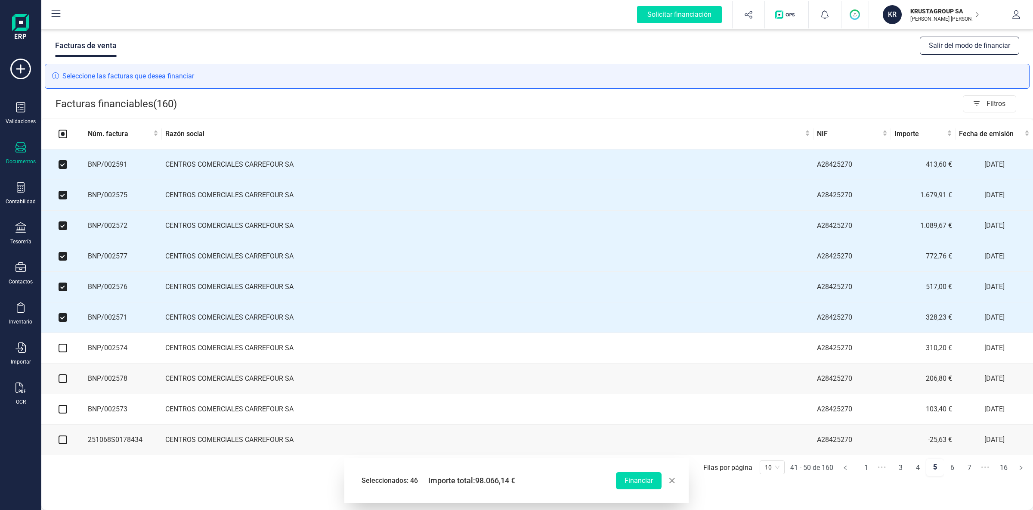
click at [64, 352] on input "checkbox" at bounding box center [63, 348] width 9 height 9
checkbox input "true"
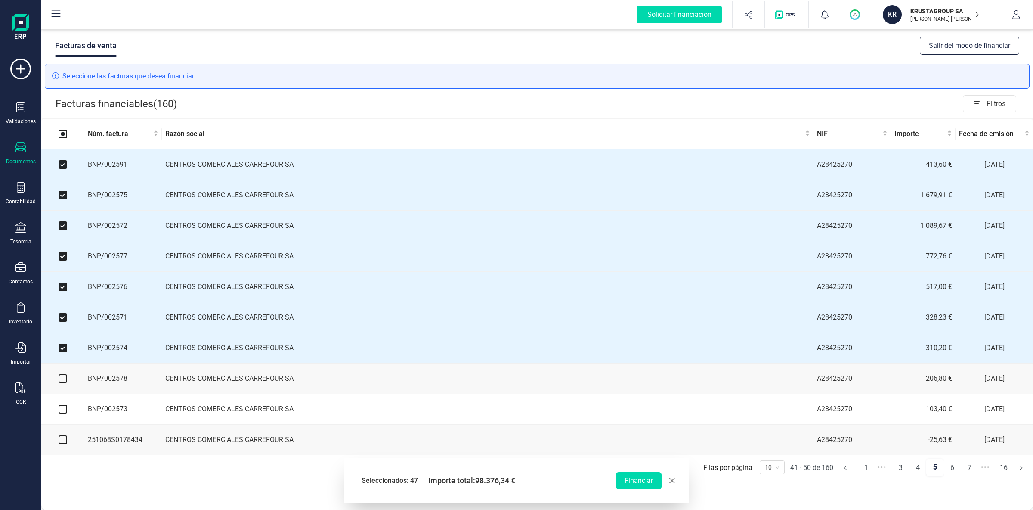
click at [63, 383] on input "checkbox" at bounding box center [63, 378] width 9 height 9
checkbox input "true"
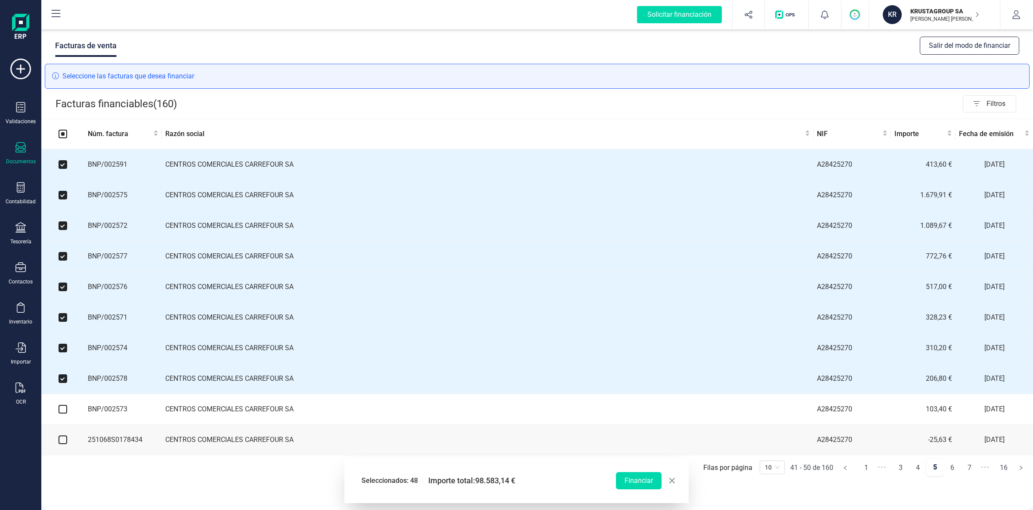
click at [62, 413] on input "checkbox" at bounding box center [63, 409] width 9 height 9
checkbox input "true"
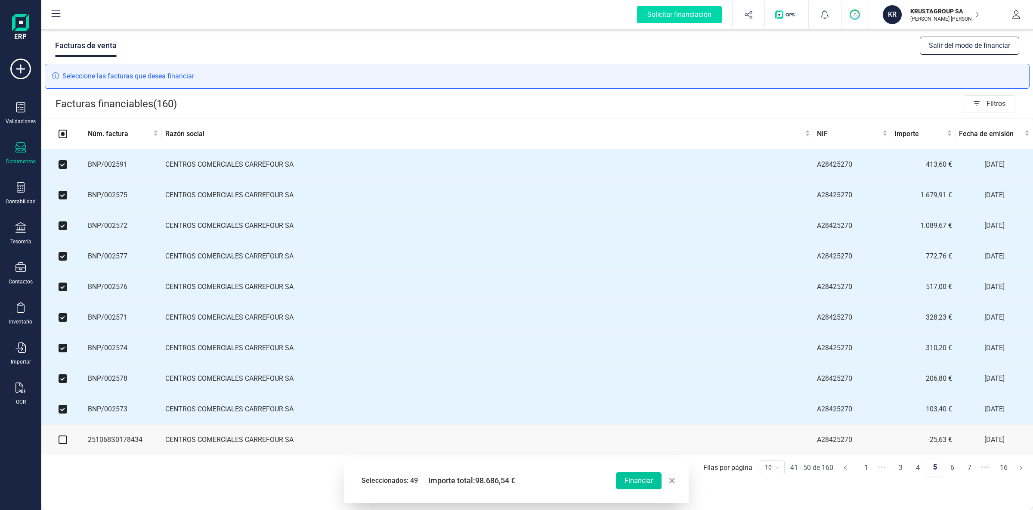
click at [639, 477] on button "Financiar" at bounding box center [639, 480] width 46 height 17
